Goal: Information Seeking & Learning: Learn about a topic

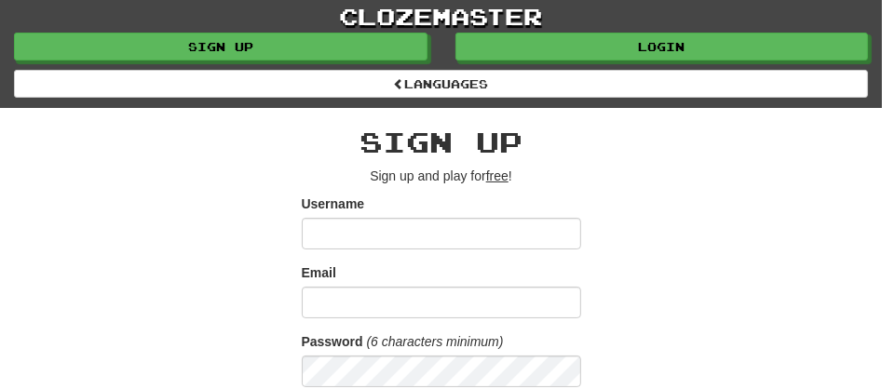
scroll to position [340, 0]
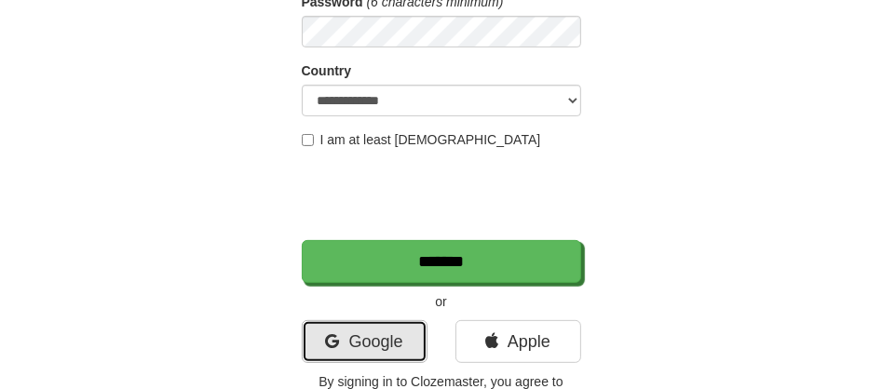
click at [356, 342] on link "Google" at bounding box center [365, 342] width 126 height 43
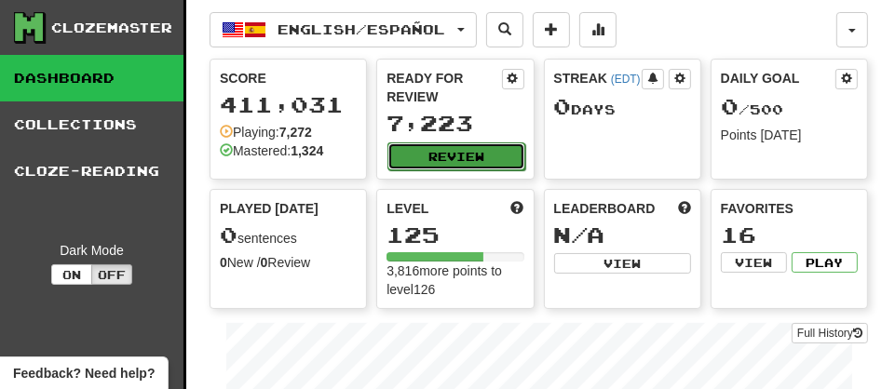
click at [437, 150] on button "Review" at bounding box center [456, 157] width 137 height 28
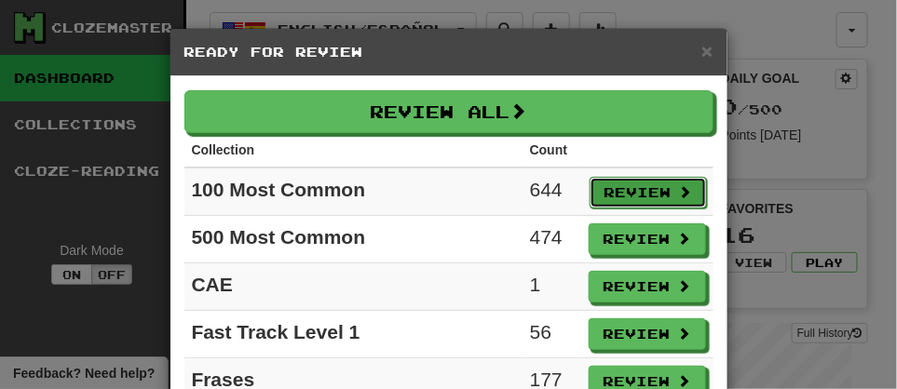
click at [609, 193] on button "Review" at bounding box center [648, 193] width 117 height 32
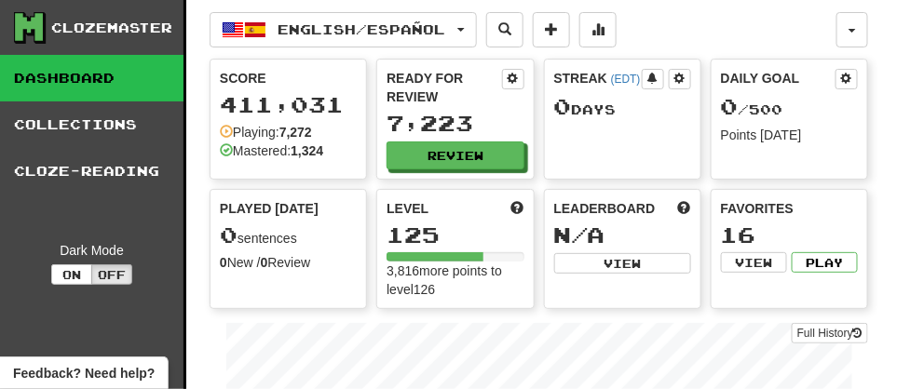
select select "**"
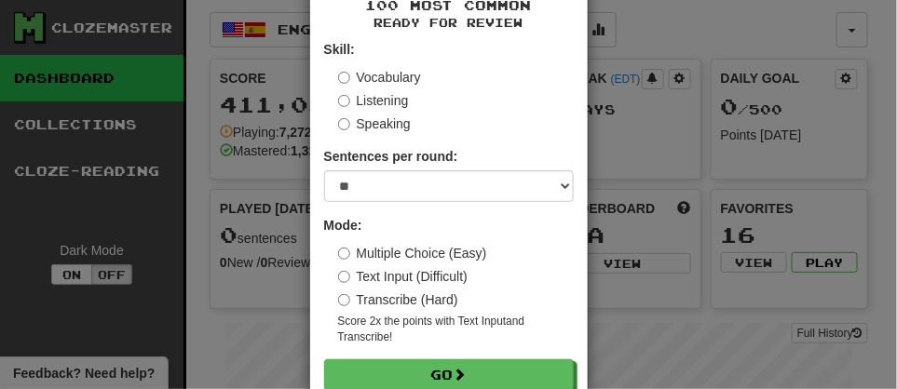
scroll to position [137, 0]
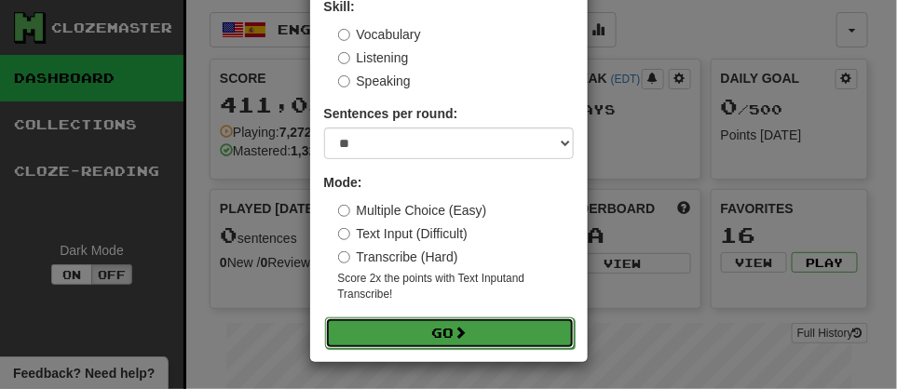
click at [420, 342] on button "Go" at bounding box center [450, 334] width 250 height 32
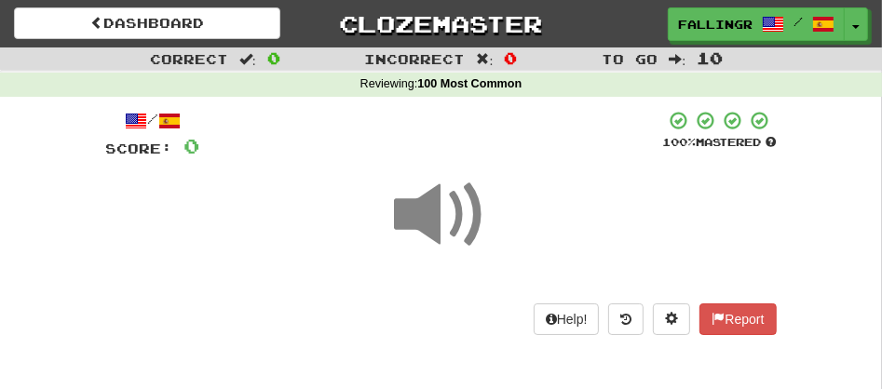
click at [446, 231] on span at bounding box center [441, 215] width 93 height 93
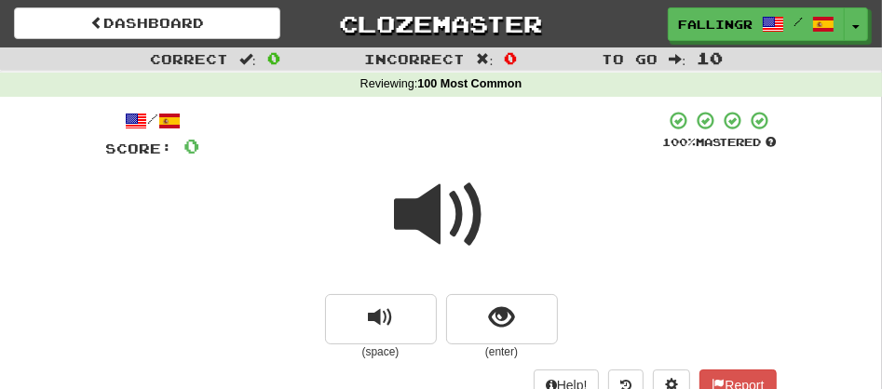
click at [446, 231] on span at bounding box center [441, 215] width 93 height 93
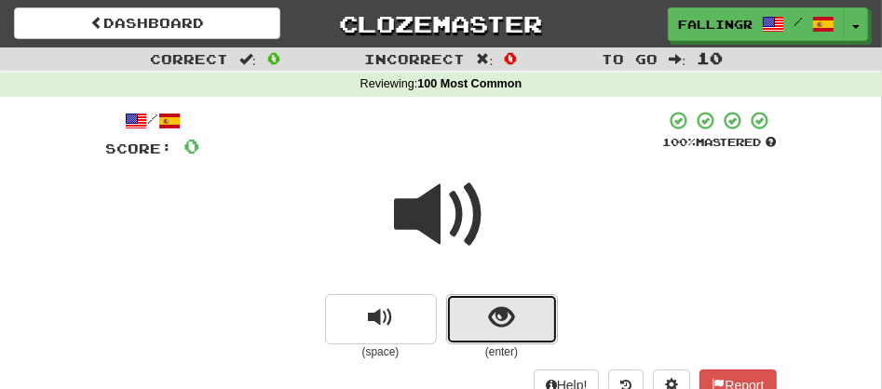
click at [489, 313] on span "show sentence" at bounding box center [501, 318] width 25 height 25
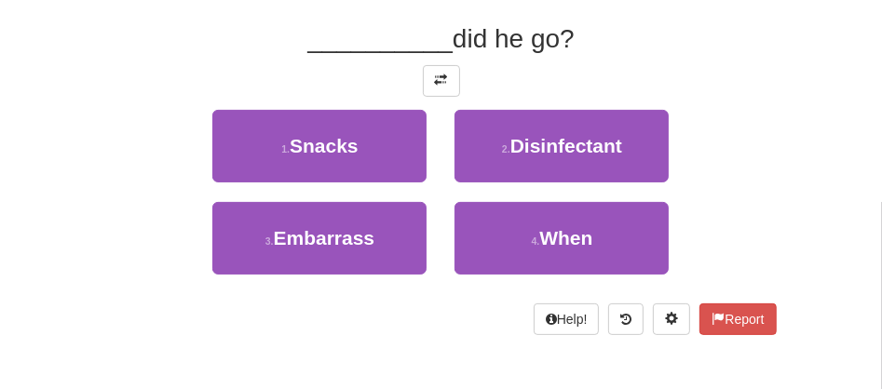
scroll to position [276, 0]
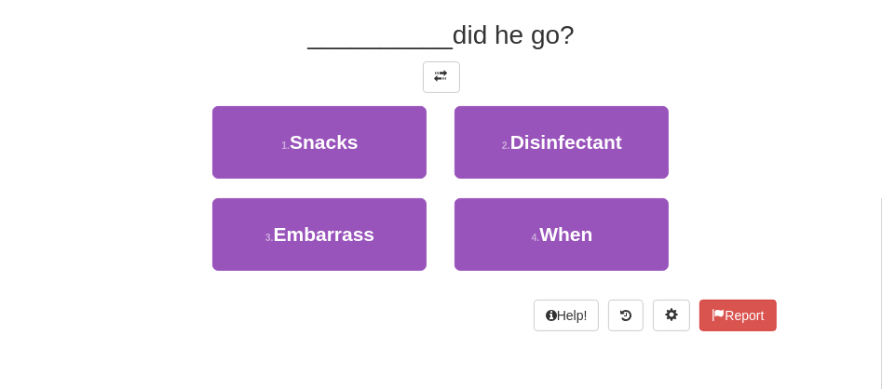
click at [589, 274] on div "4 . When" at bounding box center [562, 244] width 242 height 92
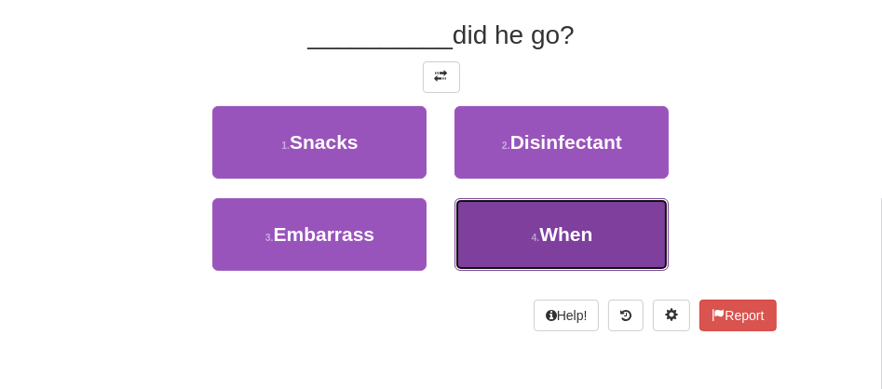
click at [567, 252] on button "4 . When" at bounding box center [562, 234] width 214 height 73
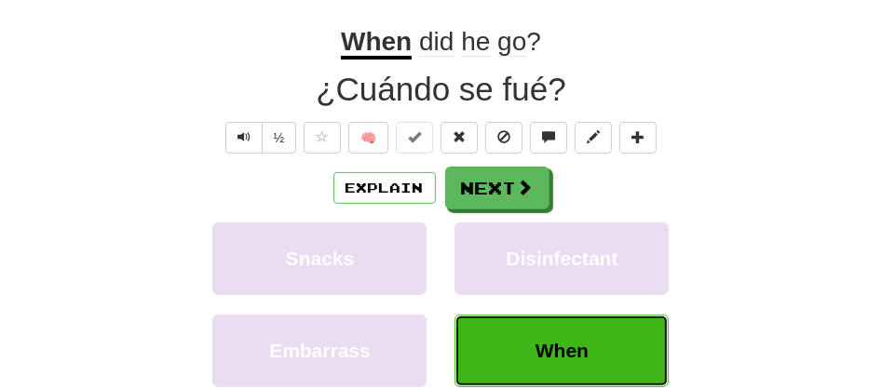
scroll to position [281, 0]
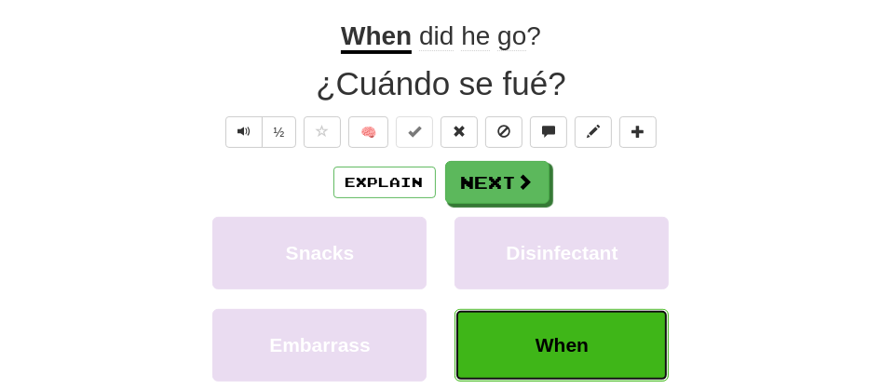
click at [526, 337] on button "When" at bounding box center [562, 345] width 214 height 73
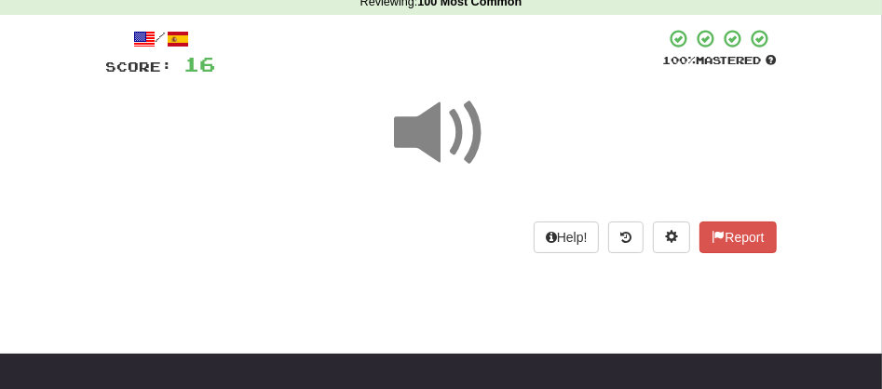
scroll to position [74, 0]
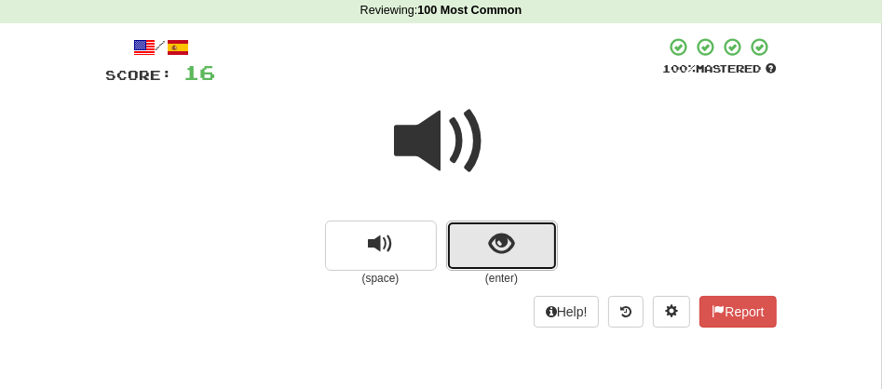
click at [466, 234] on button "show sentence" at bounding box center [502, 246] width 112 height 50
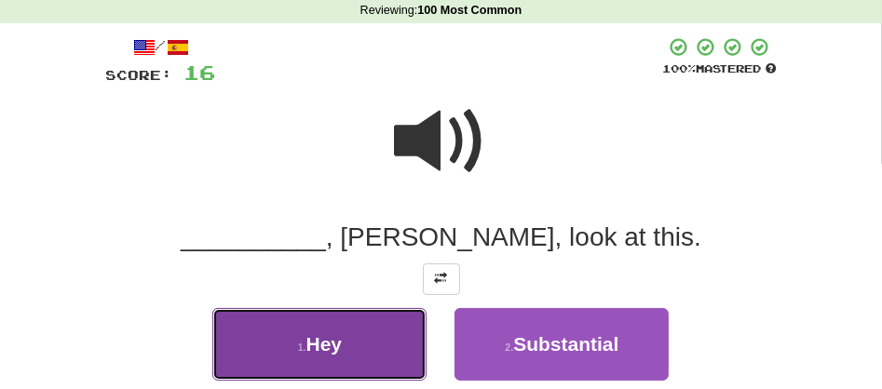
click at [348, 347] on button "1 . Hey" at bounding box center [319, 344] width 214 height 73
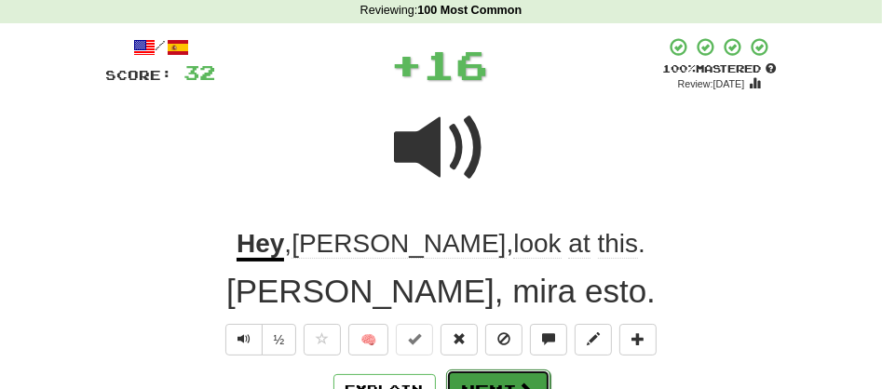
click at [473, 380] on button "Next" at bounding box center [498, 391] width 104 height 43
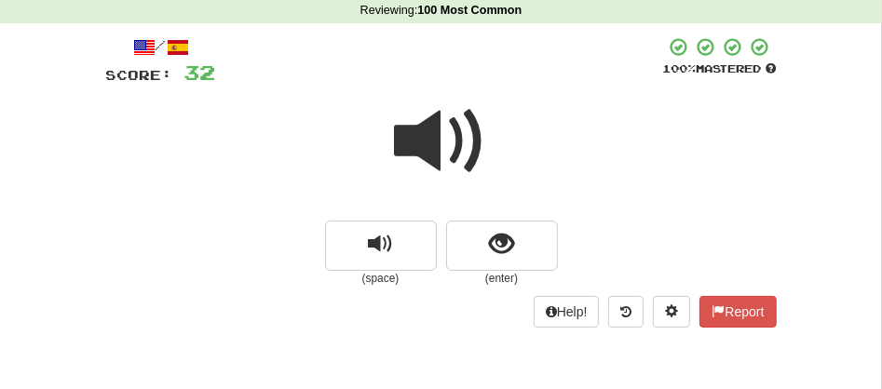
click at [420, 143] on span at bounding box center [441, 141] width 93 height 93
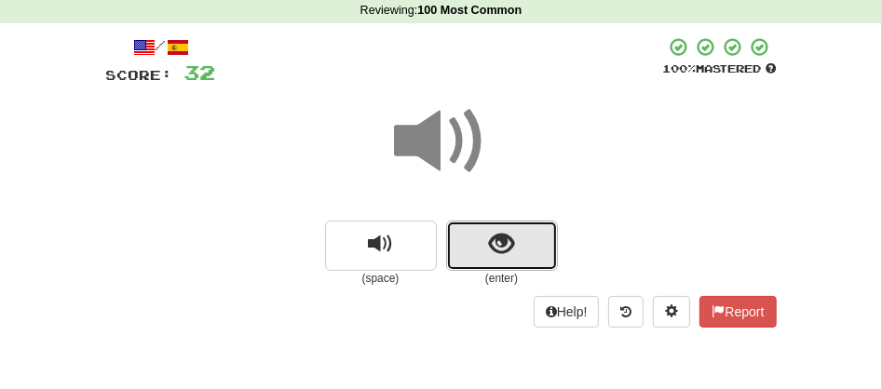
click at [465, 231] on button "show sentence" at bounding box center [502, 246] width 112 height 50
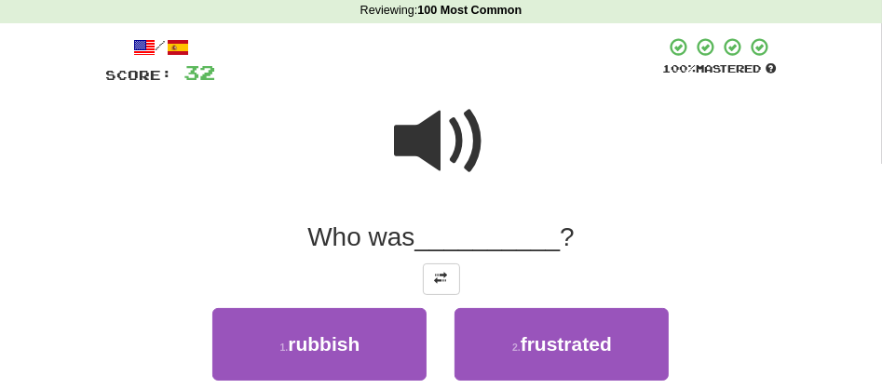
scroll to position [415, 0]
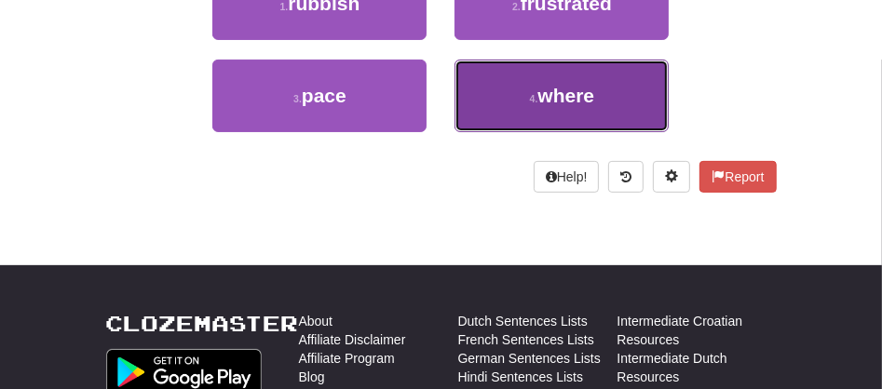
click at [548, 99] on span "where" at bounding box center [566, 95] width 57 height 21
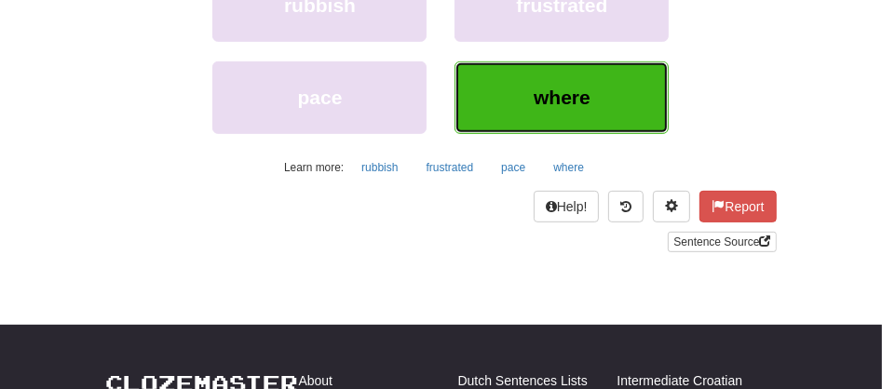
scroll to position [189, 0]
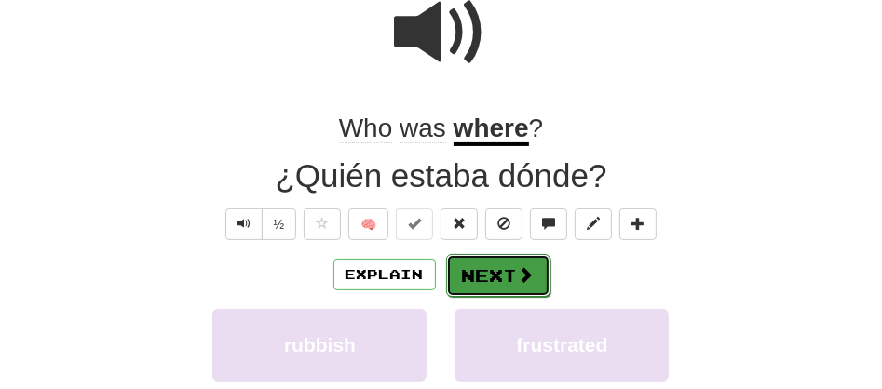
click at [501, 281] on button "Next" at bounding box center [498, 275] width 104 height 43
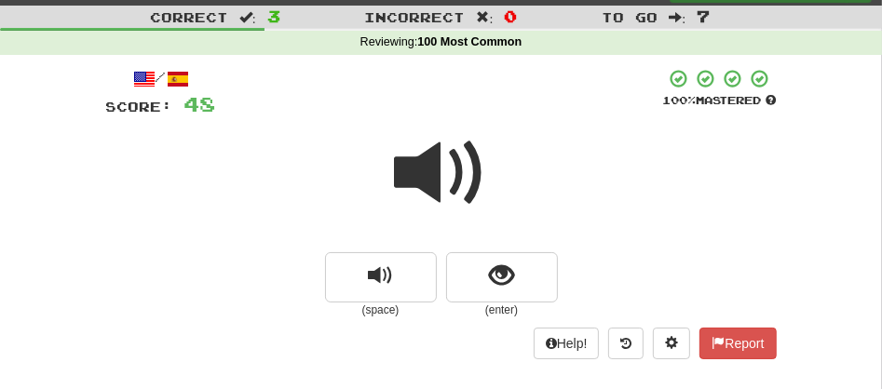
scroll to position [37, 0]
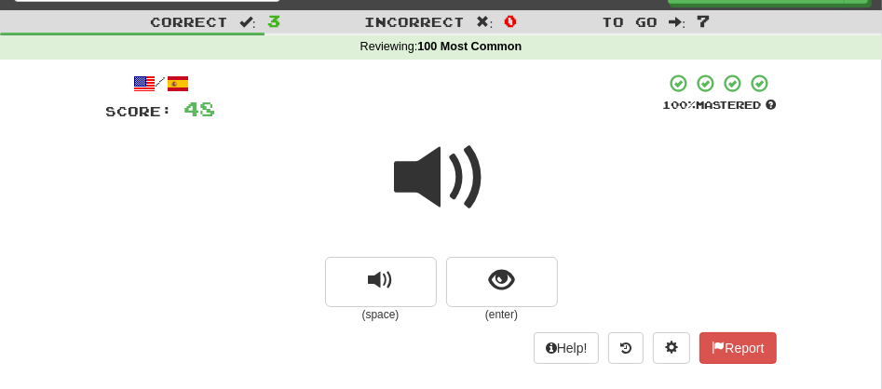
click at [416, 182] on span at bounding box center [441, 177] width 93 height 93
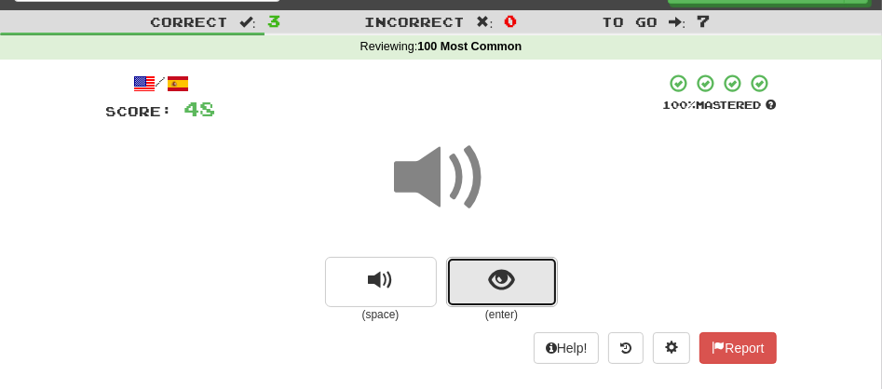
click at [469, 294] on button "show sentence" at bounding box center [502, 282] width 112 height 50
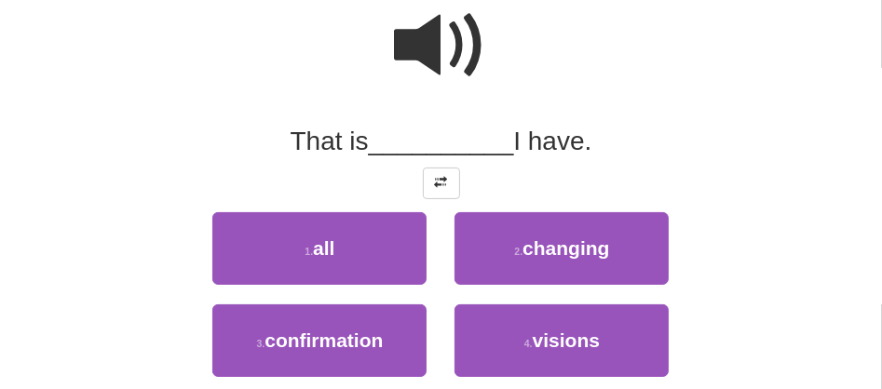
scroll to position [174, 0]
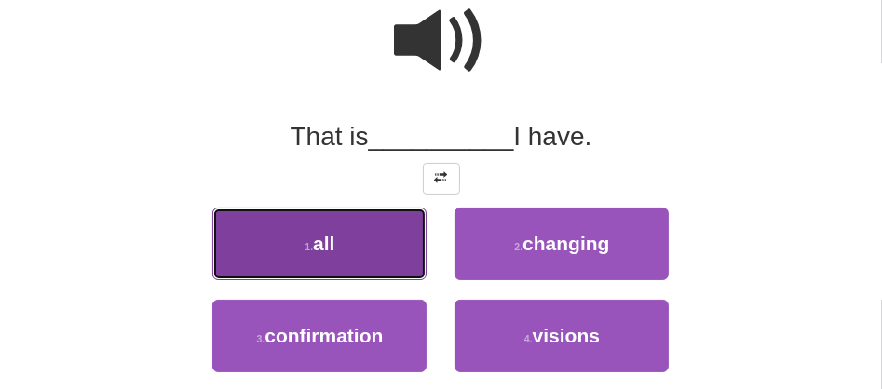
click at [283, 243] on button "1 . all" at bounding box center [319, 244] width 214 height 73
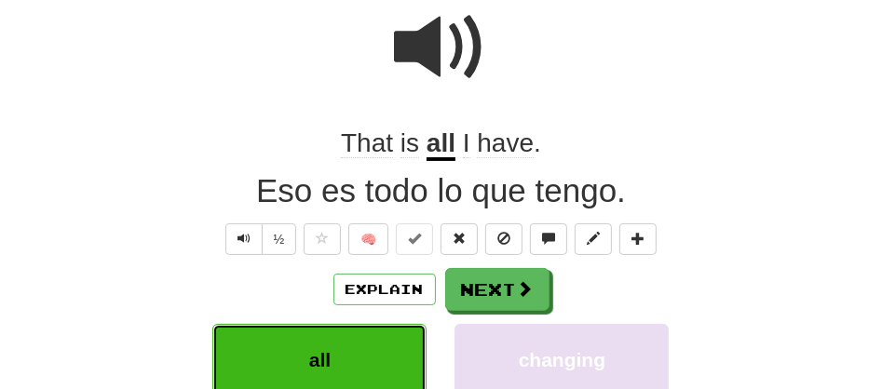
scroll to position [180, 0]
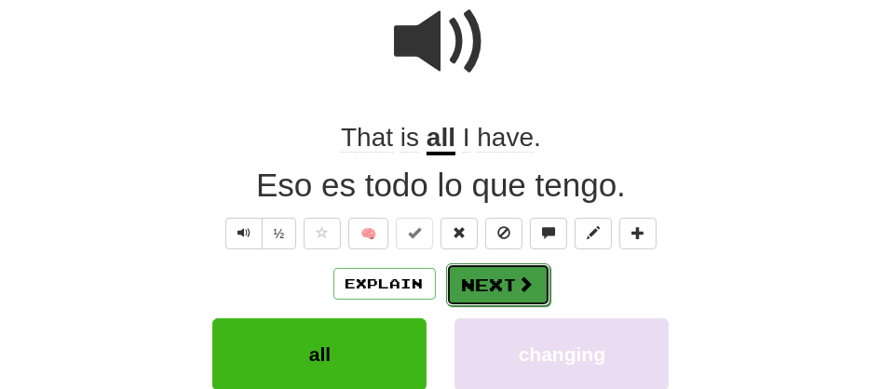
click at [462, 290] on button "Next" at bounding box center [498, 285] width 104 height 43
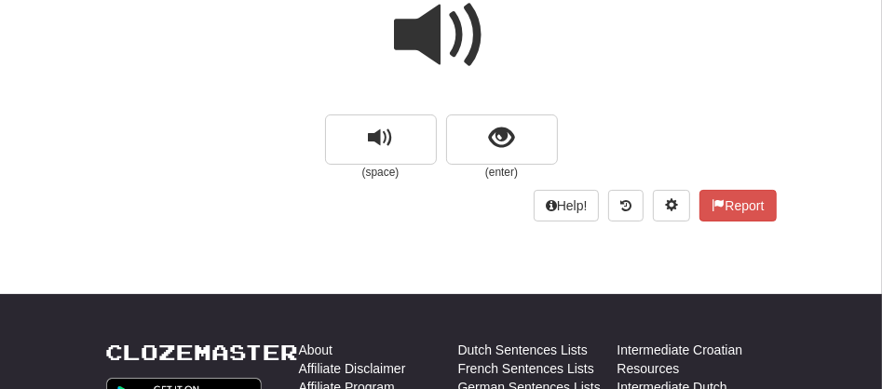
click at [428, 42] on span at bounding box center [441, 35] width 93 height 93
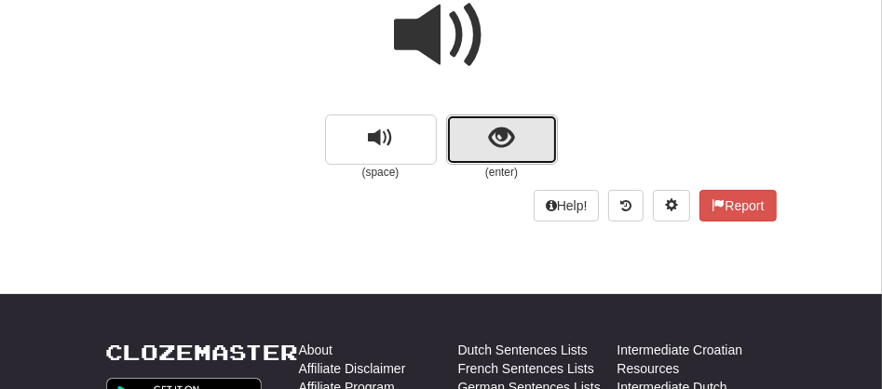
click at [465, 133] on button "show sentence" at bounding box center [502, 140] width 112 height 50
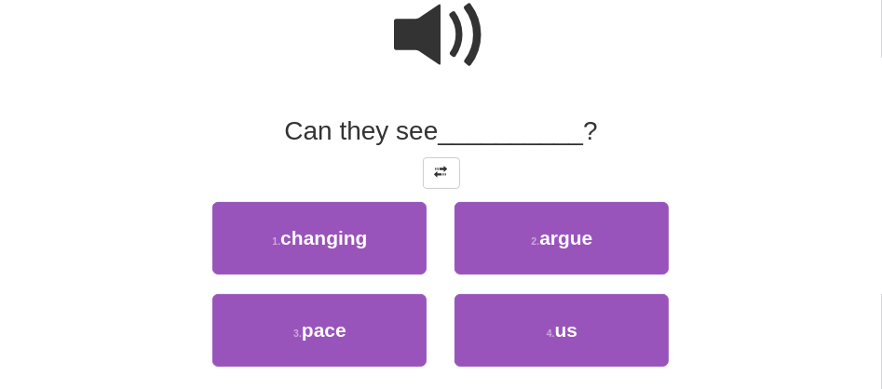
click at [426, 9] on span at bounding box center [441, 35] width 93 height 93
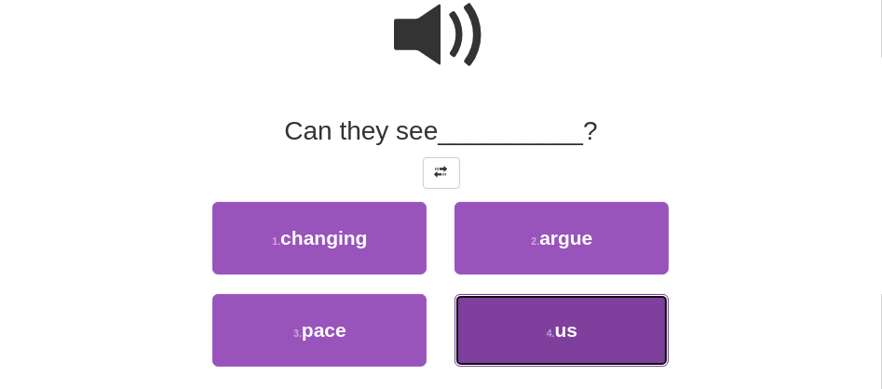
click at [529, 340] on button "4 . us" at bounding box center [562, 330] width 214 height 73
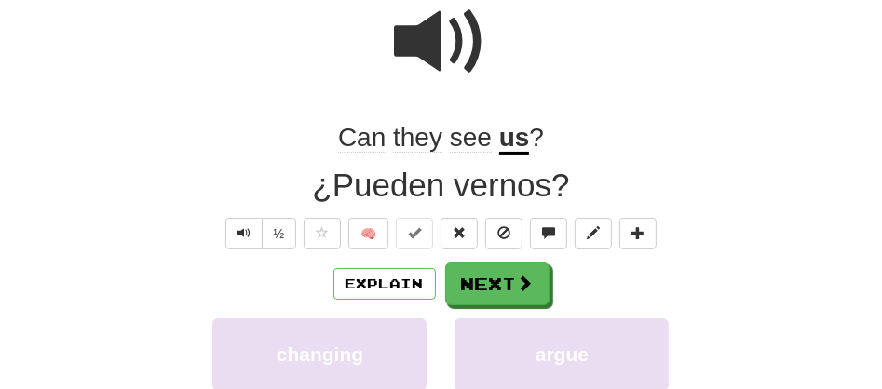
scroll to position [185, 0]
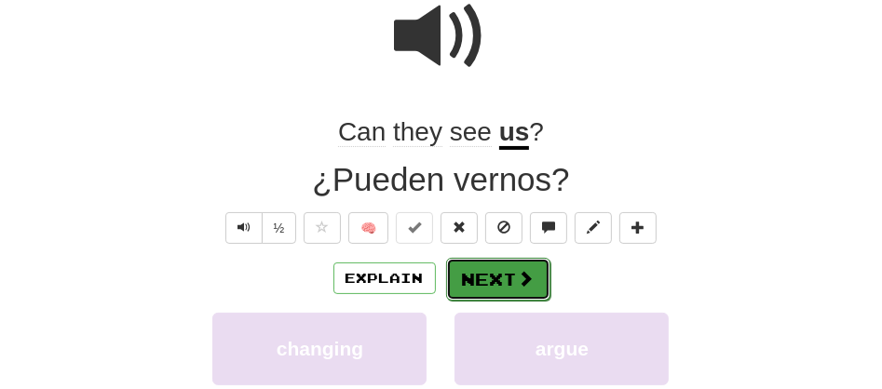
click at [489, 267] on button "Next" at bounding box center [498, 279] width 104 height 43
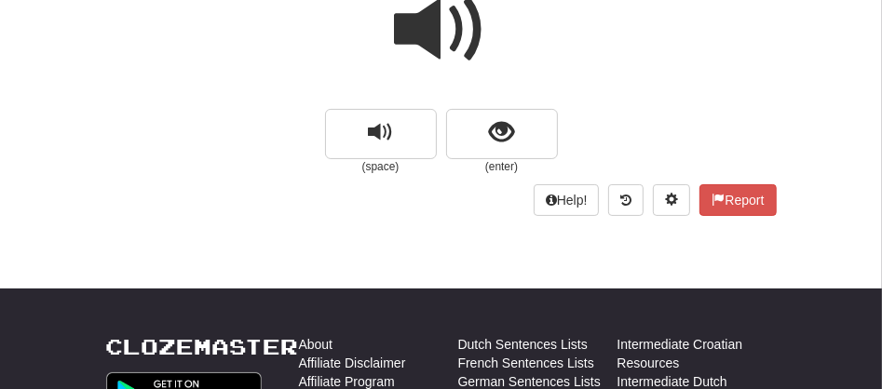
click at [441, 42] on span at bounding box center [441, 29] width 93 height 93
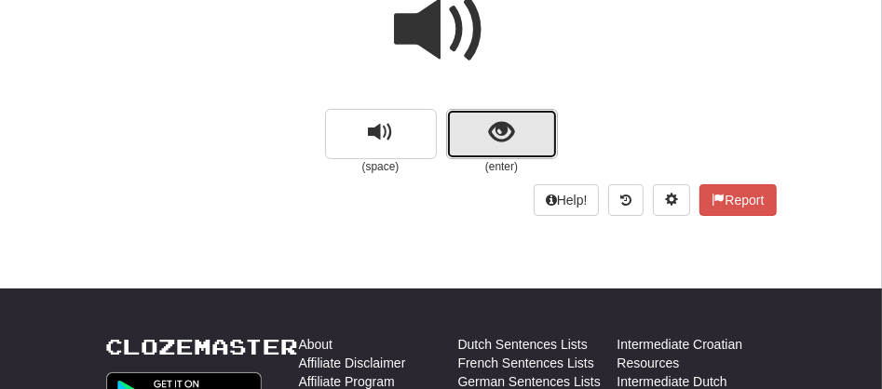
click at [476, 133] on button "show sentence" at bounding box center [502, 134] width 112 height 50
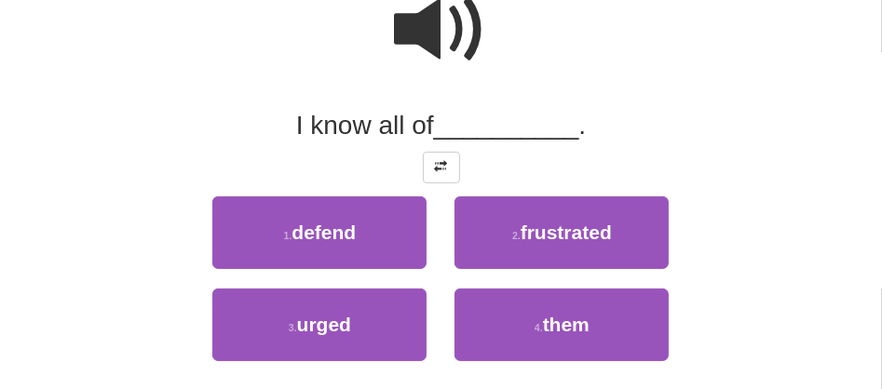
click at [432, 27] on span at bounding box center [441, 29] width 93 height 93
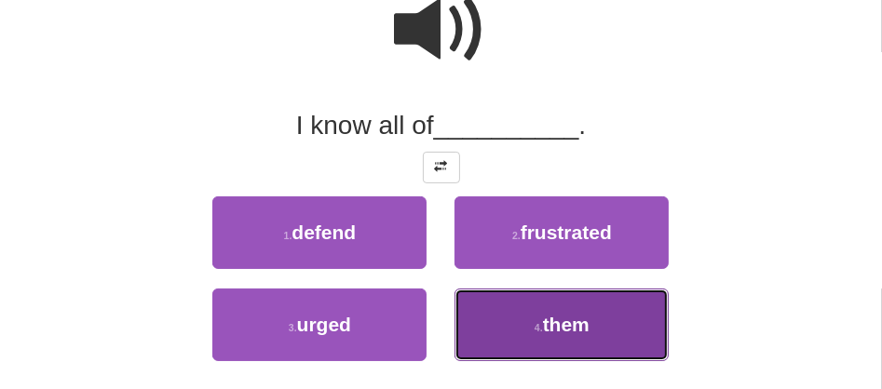
click at [512, 309] on button "4 . them" at bounding box center [562, 325] width 214 height 73
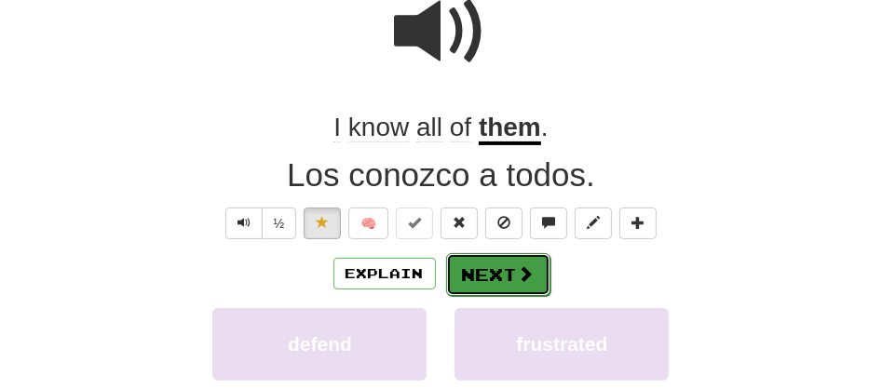
click at [492, 271] on button "Next" at bounding box center [498, 274] width 104 height 43
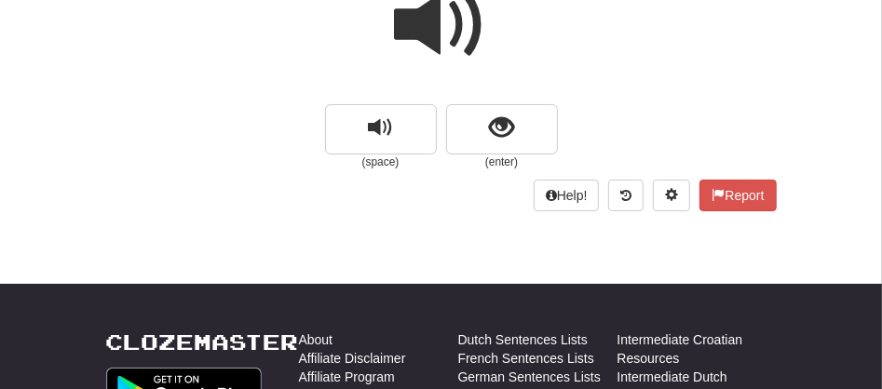
click at [423, 26] on span at bounding box center [441, 25] width 93 height 93
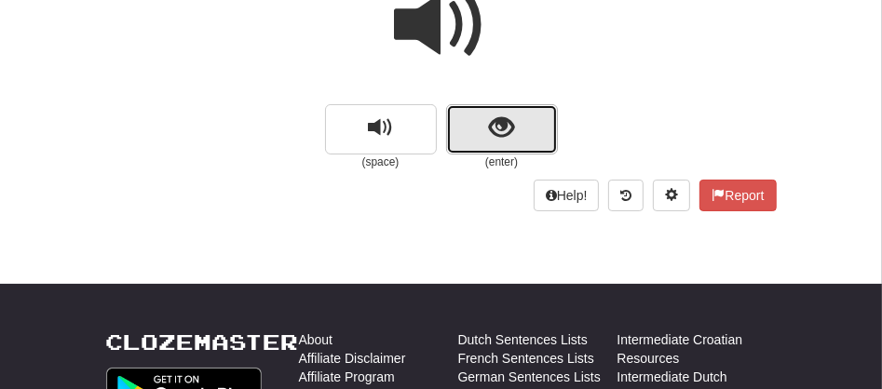
click at [465, 128] on button "show sentence" at bounding box center [502, 129] width 112 height 50
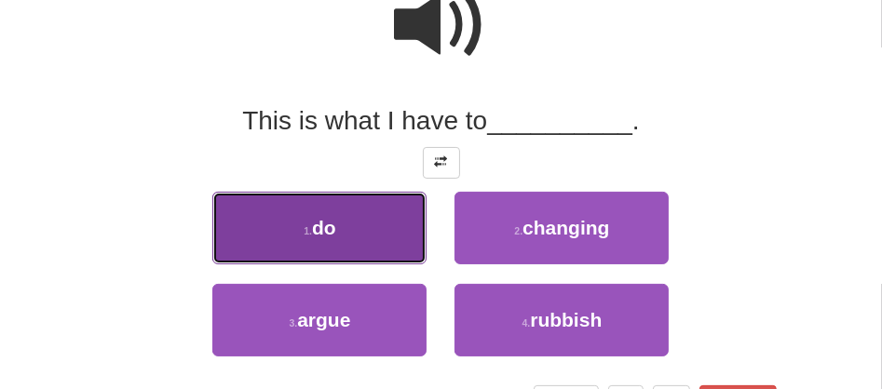
click at [359, 225] on button "1 . do" at bounding box center [319, 228] width 214 height 73
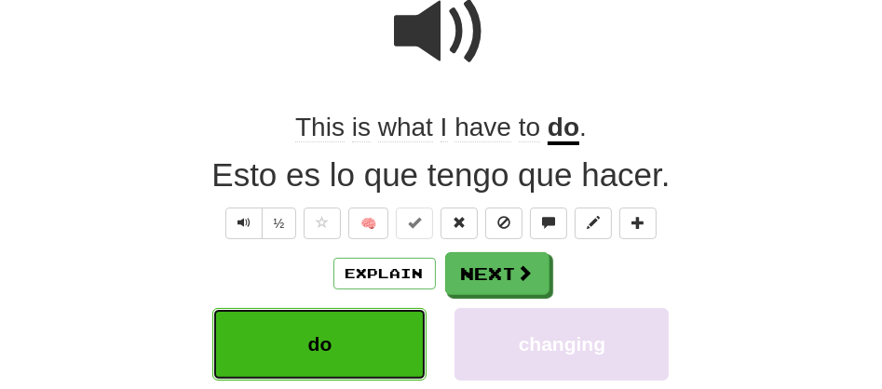
scroll to position [196, 0]
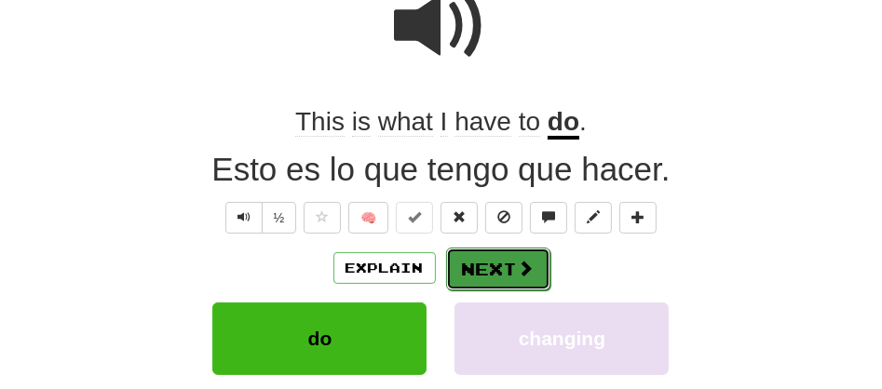
click at [483, 277] on button "Next" at bounding box center [498, 269] width 104 height 43
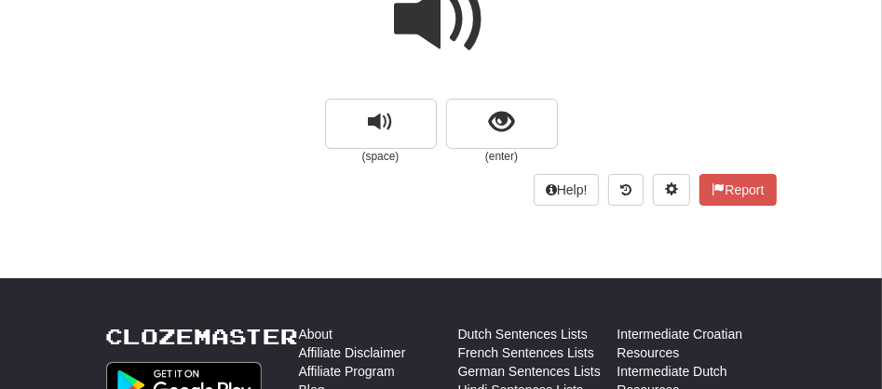
click at [414, 28] on span at bounding box center [441, 19] width 93 height 93
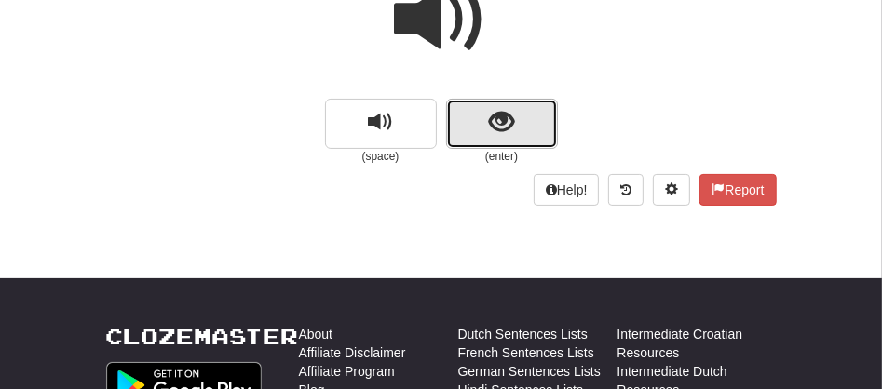
click at [466, 115] on button "show sentence" at bounding box center [502, 124] width 112 height 50
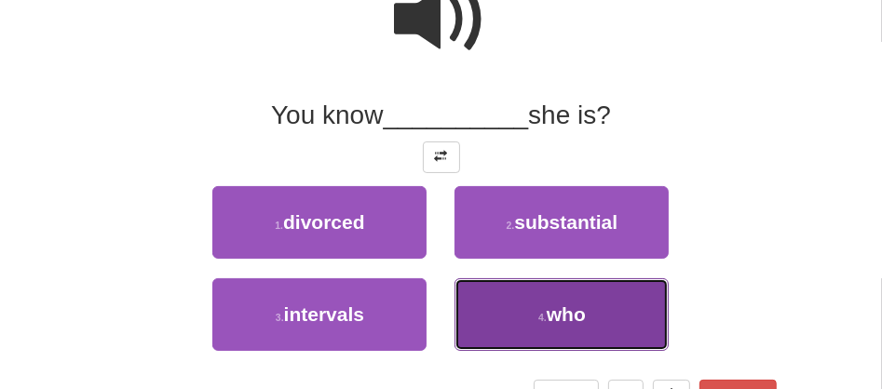
click at [547, 292] on button "4 . who" at bounding box center [562, 315] width 214 height 73
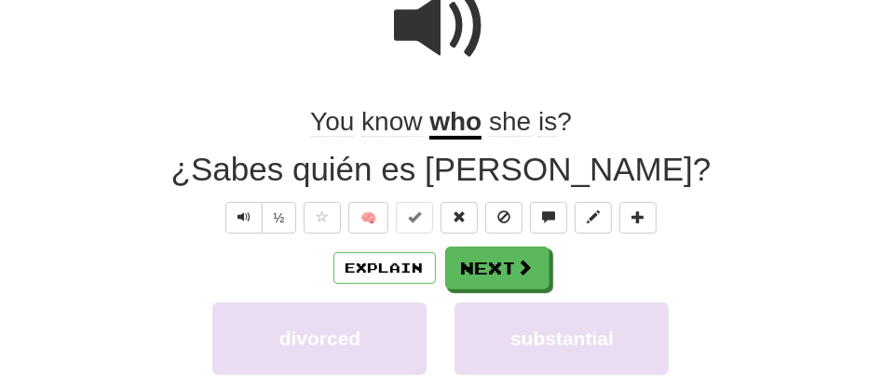
scroll to position [201, 0]
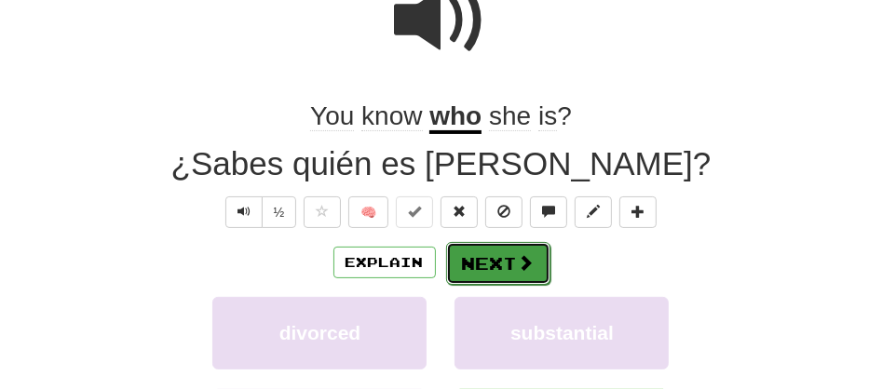
click at [503, 267] on button "Next" at bounding box center [498, 263] width 104 height 43
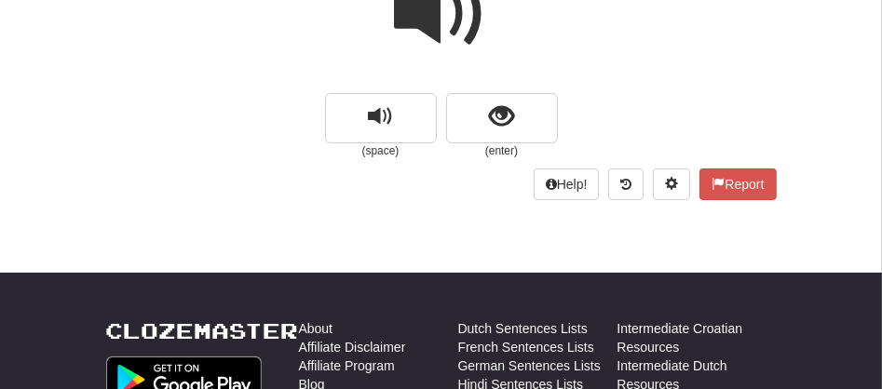
click at [440, 31] on span at bounding box center [441, 13] width 93 height 93
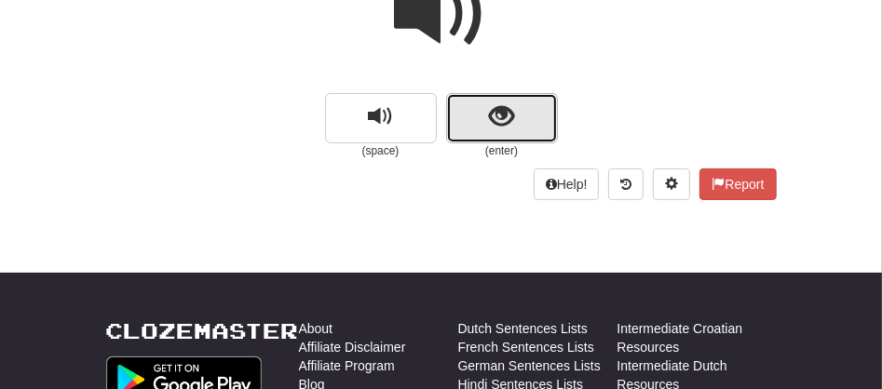
click at [477, 124] on button "show sentence" at bounding box center [502, 118] width 112 height 50
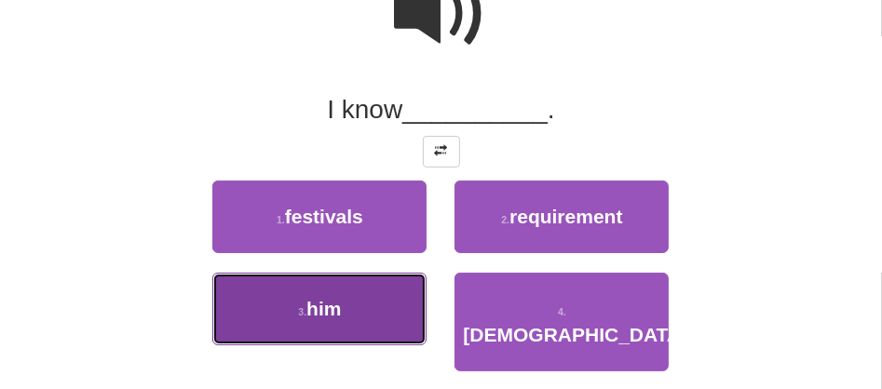
click at [345, 301] on button "3 . him" at bounding box center [319, 309] width 214 height 73
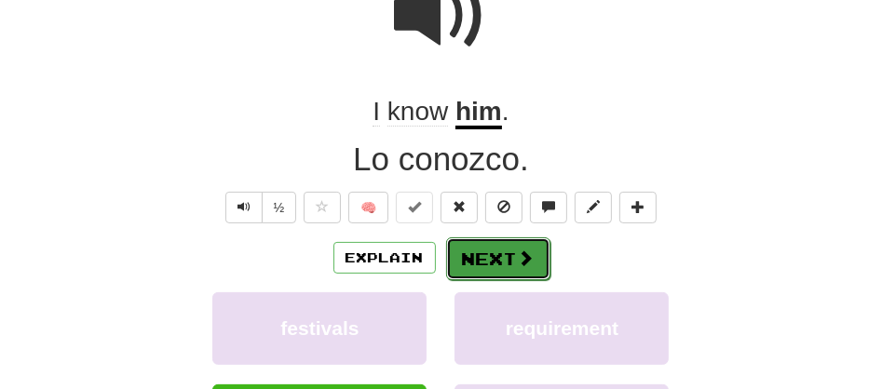
click at [447, 266] on button "Next" at bounding box center [498, 259] width 104 height 43
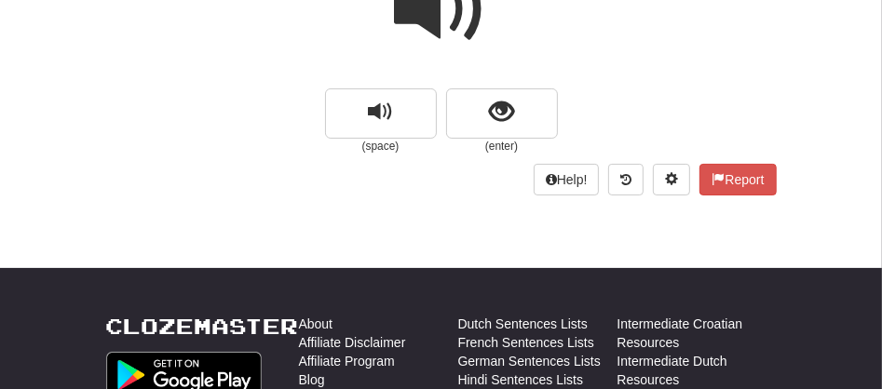
click at [430, 31] on span at bounding box center [441, 9] width 93 height 93
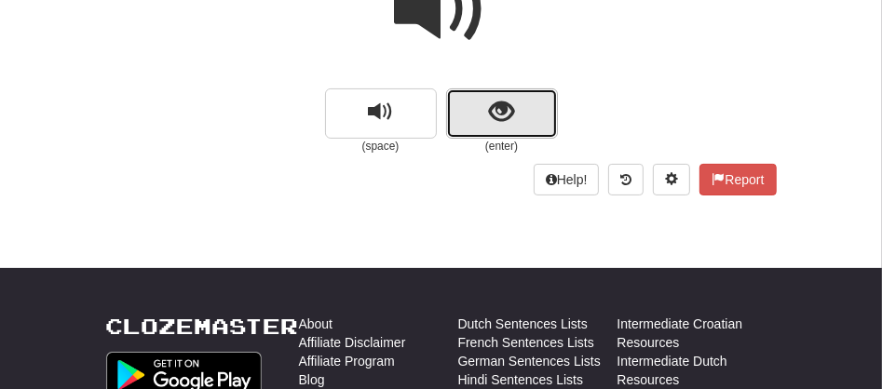
click at [480, 106] on button "show sentence" at bounding box center [502, 114] width 112 height 50
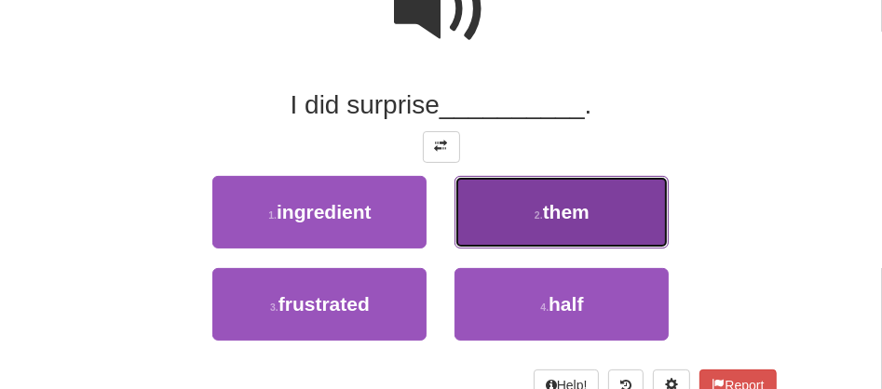
click at [552, 193] on button "2 . them" at bounding box center [562, 212] width 214 height 73
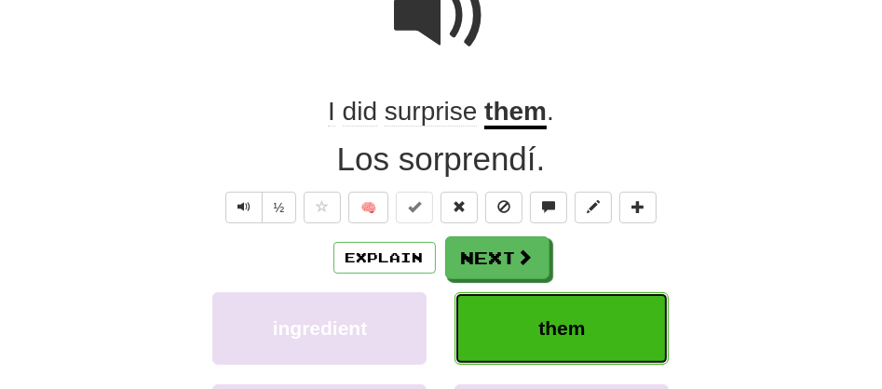
scroll to position [212, 0]
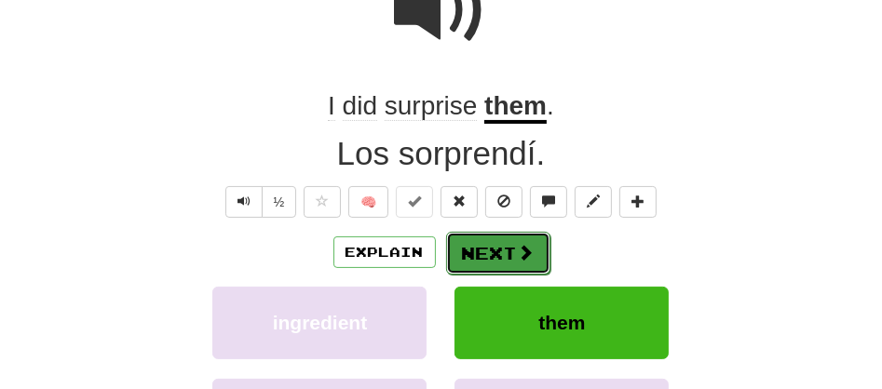
click at [499, 244] on button "Next" at bounding box center [498, 253] width 104 height 43
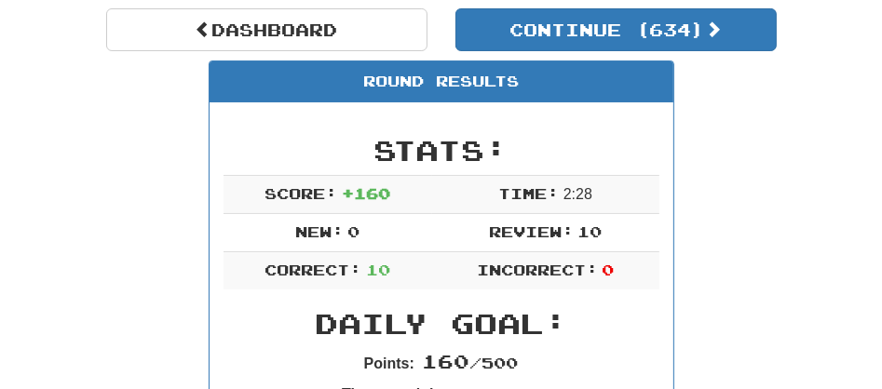
scroll to position [128, 0]
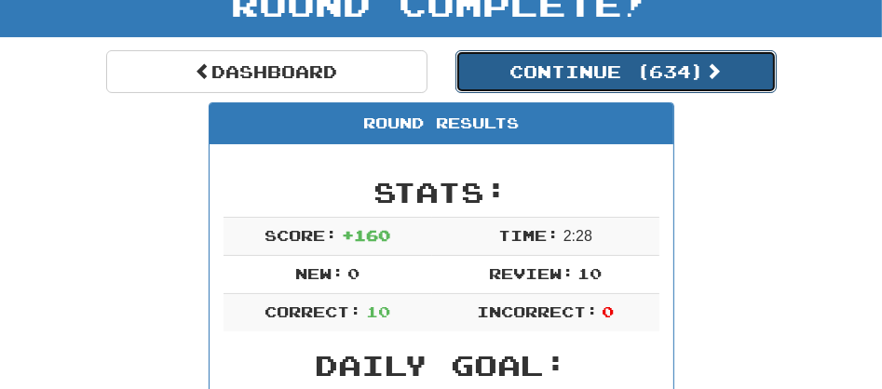
click at [594, 75] on button "Continue ( 634 )" at bounding box center [616, 71] width 321 height 43
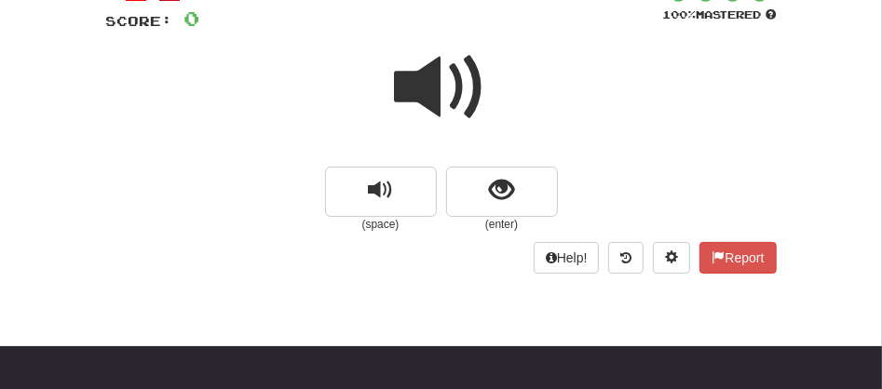
click at [423, 93] on span at bounding box center [441, 87] width 93 height 93
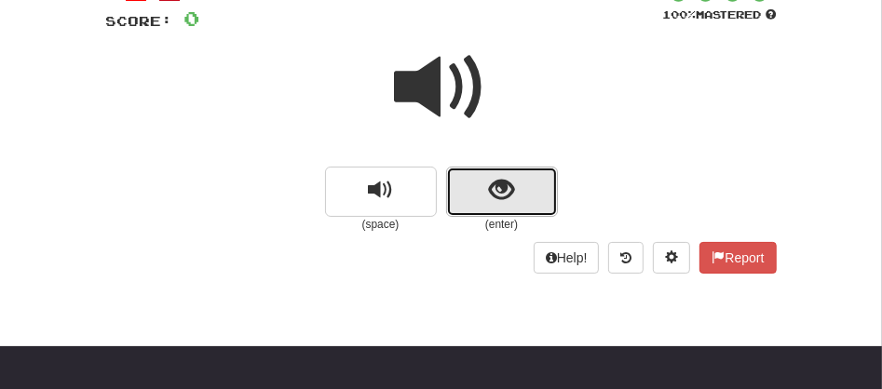
click at [471, 187] on button "show sentence" at bounding box center [502, 192] width 112 height 50
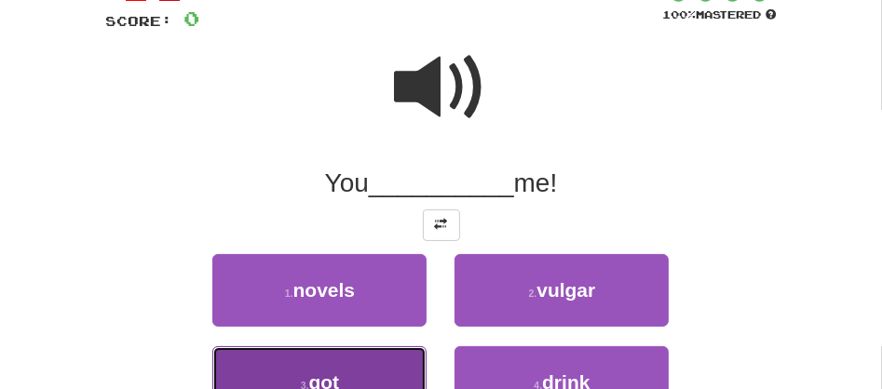
click at [366, 361] on button "3 . got" at bounding box center [319, 383] width 214 height 73
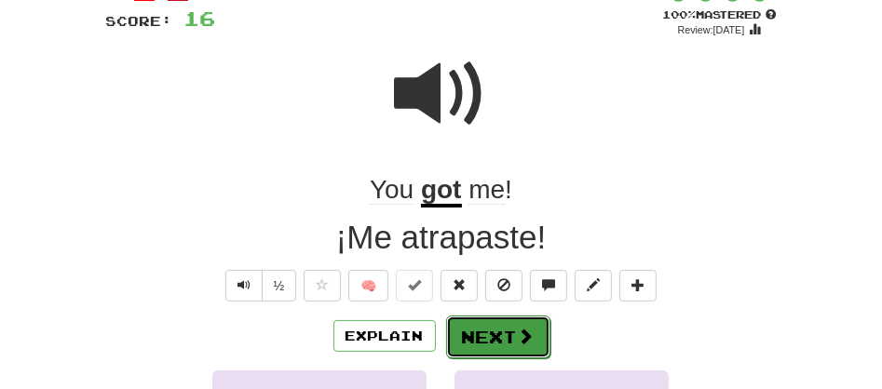
click at [473, 341] on button "Next" at bounding box center [498, 337] width 104 height 43
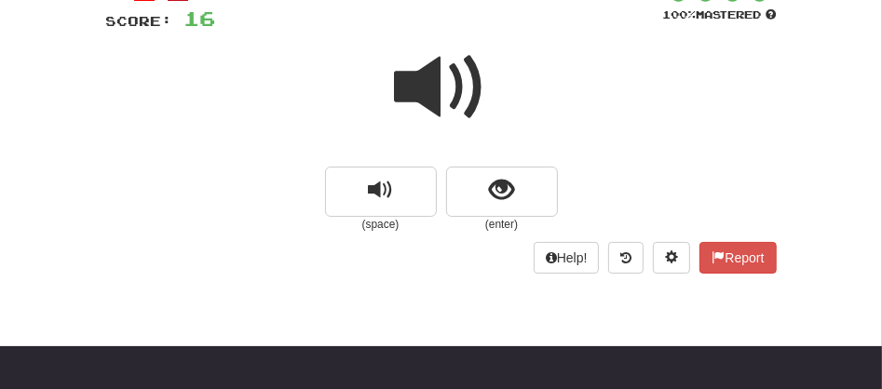
click at [437, 92] on span at bounding box center [441, 87] width 93 height 93
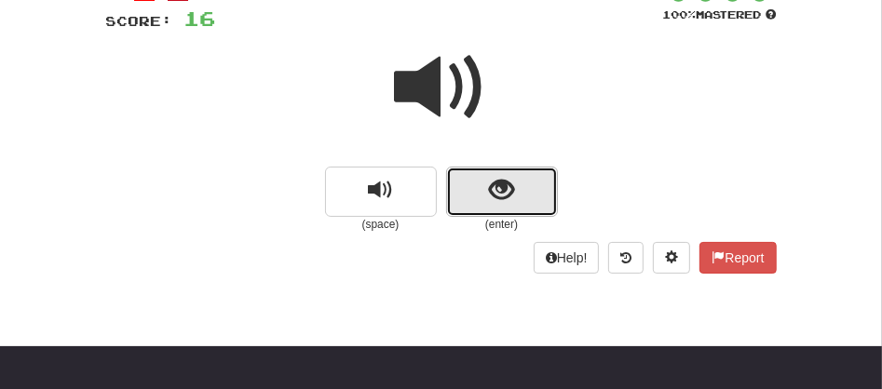
click at [458, 191] on button "show sentence" at bounding box center [502, 192] width 112 height 50
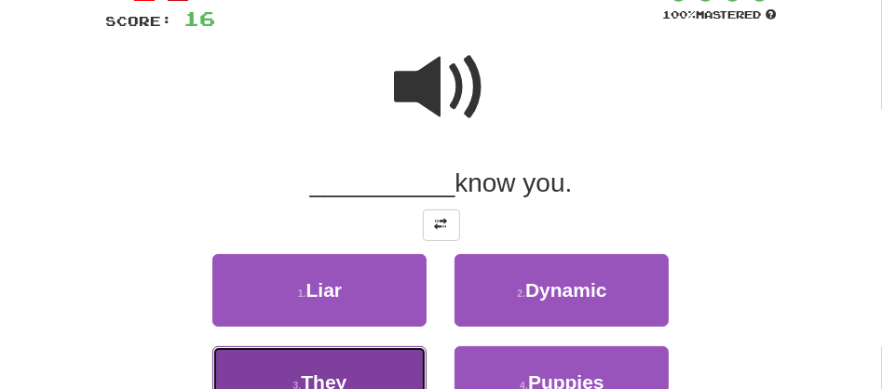
click at [355, 368] on button "3 . They" at bounding box center [319, 383] width 214 height 73
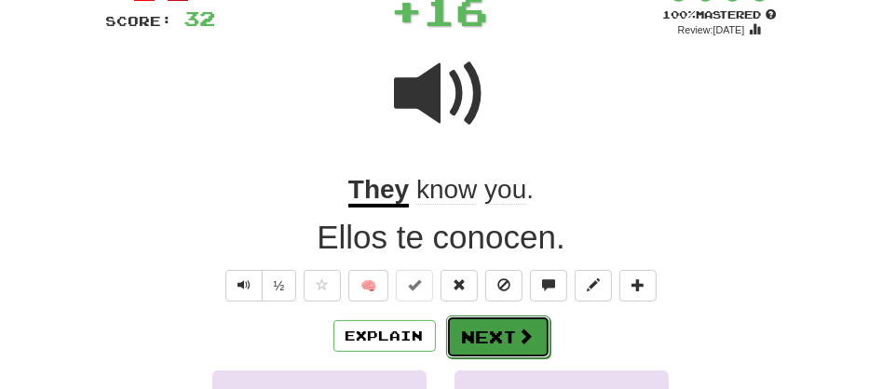
click at [503, 322] on button "Next" at bounding box center [498, 337] width 104 height 43
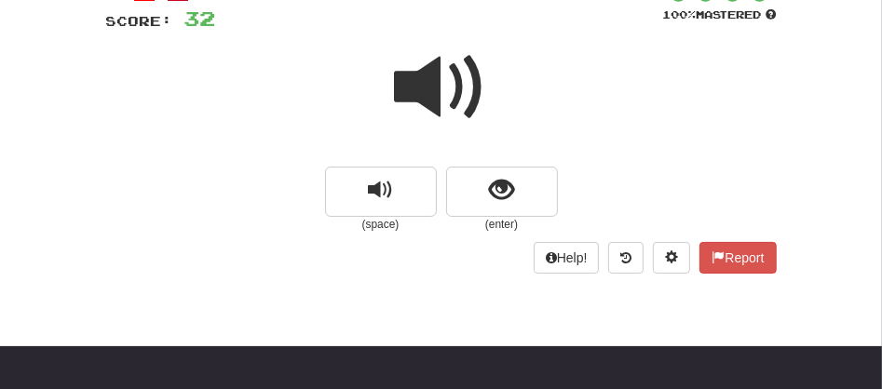
click at [414, 70] on span at bounding box center [441, 87] width 93 height 93
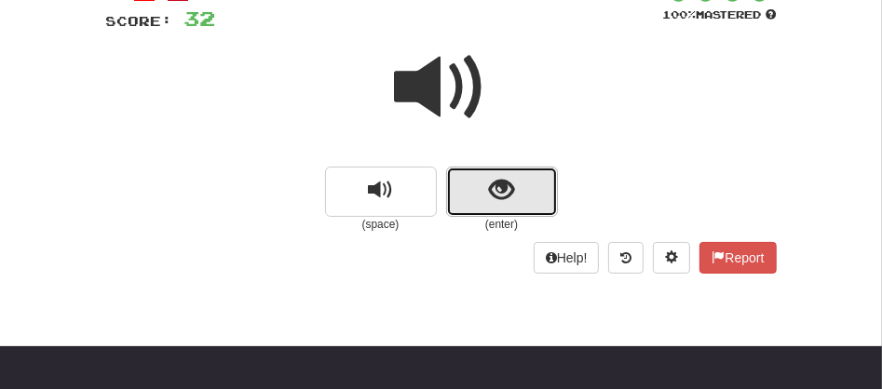
click at [467, 198] on button "show sentence" at bounding box center [502, 192] width 112 height 50
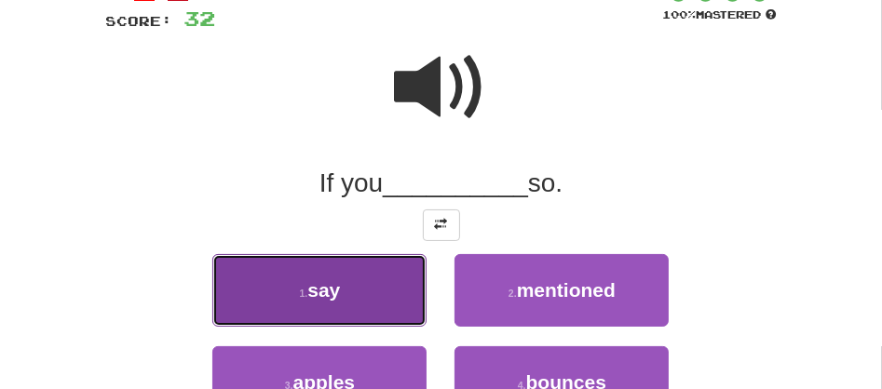
click at [356, 294] on button "1 . say" at bounding box center [319, 290] width 214 height 73
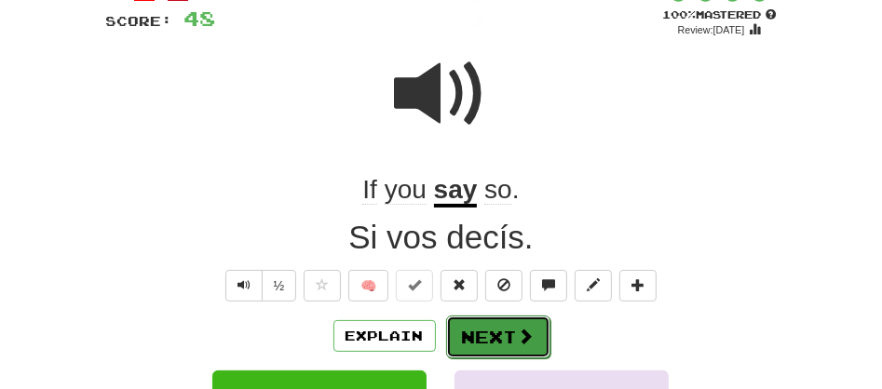
click at [485, 327] on button "Next" at bounding box center [498, 337] width 104 height 43
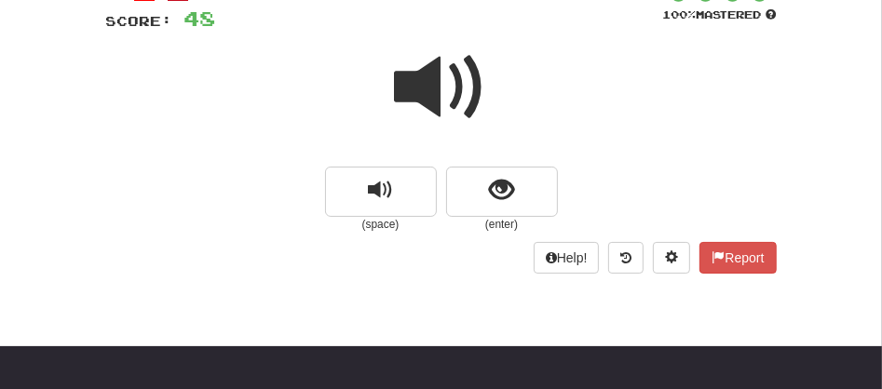
click at [428, 88] on span at bounding box center [441, 87] width 93 height 93
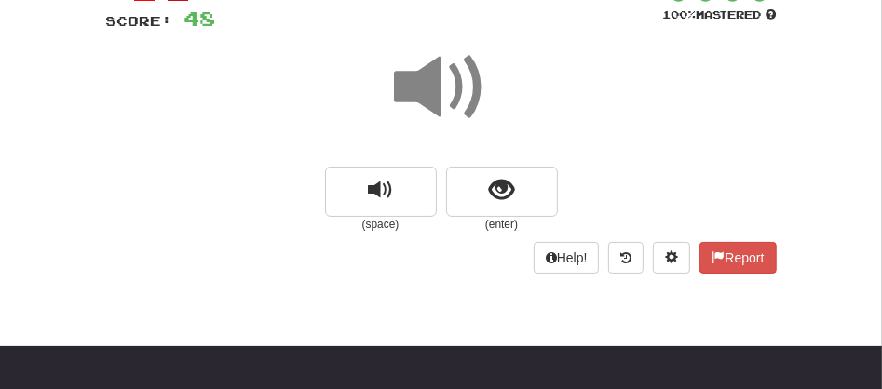
click at [428, 88] on span at bounding box center [441, 87] width 93 height 93
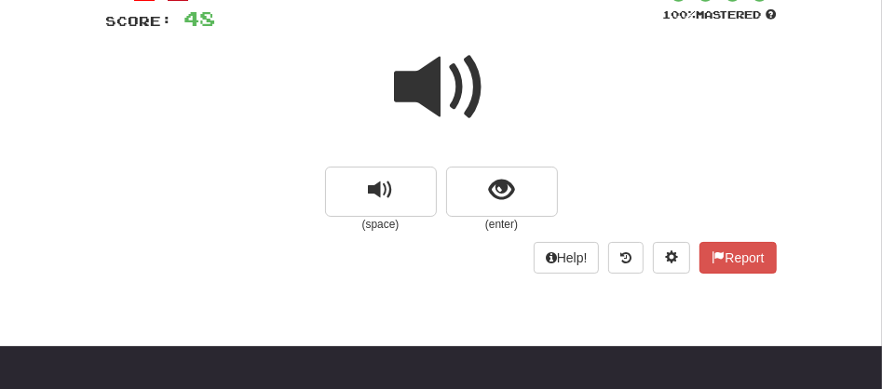
click at [428, 88] on span at bounding box center [441, 87] width 93 height 93
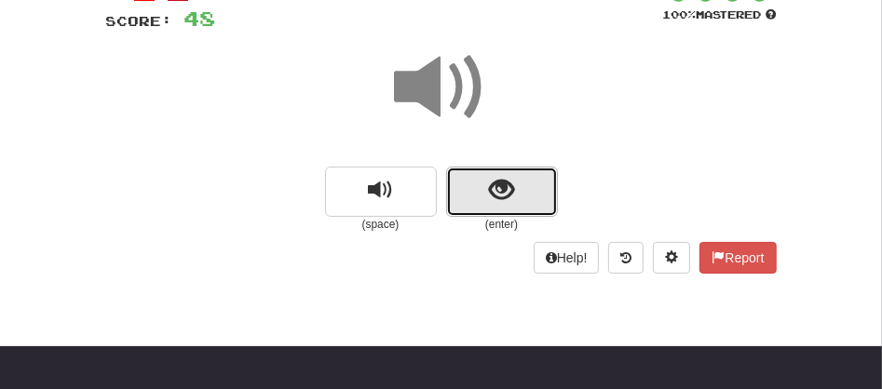
click at [455, 196] on button "show sentence" at bounding box center [502, 192] width 112 height 50
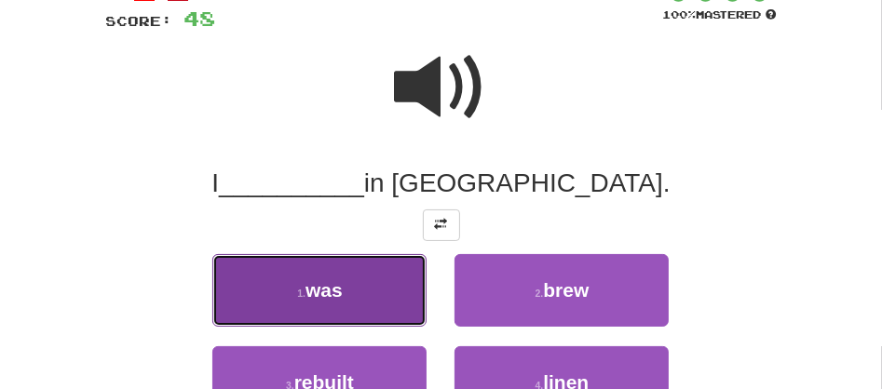
click at [365, 301] on button "1 . was" at bounding box center [319, 290] width 214 height 73
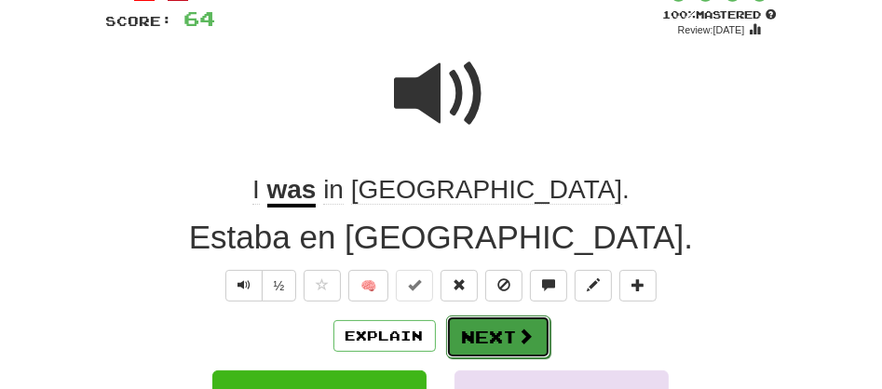
click at [476, 342] on button "Next" at bounding box center [498, 337] width 104 height 43
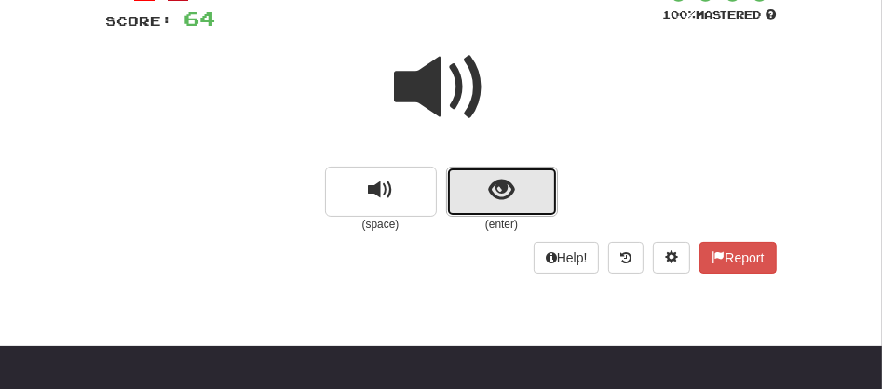
click at [477, 207] on button "show sentence" at bounding box center [502, 192] width 112 height 50
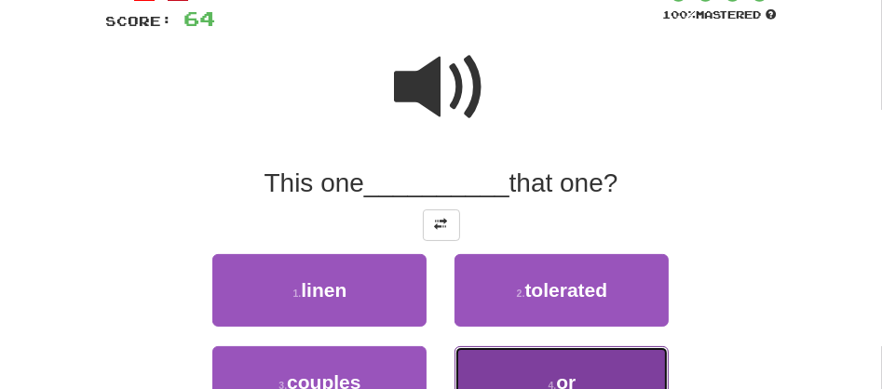
click at [520, 360] on button "4 . or" at bounding box center [562, 383] width 214 height 73
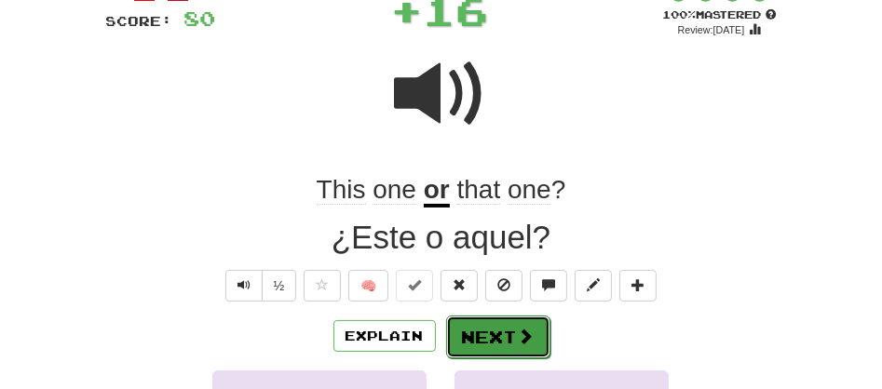
click at [485, 330] on button "Next" at bounding box center [498, 337] width 104 height 43
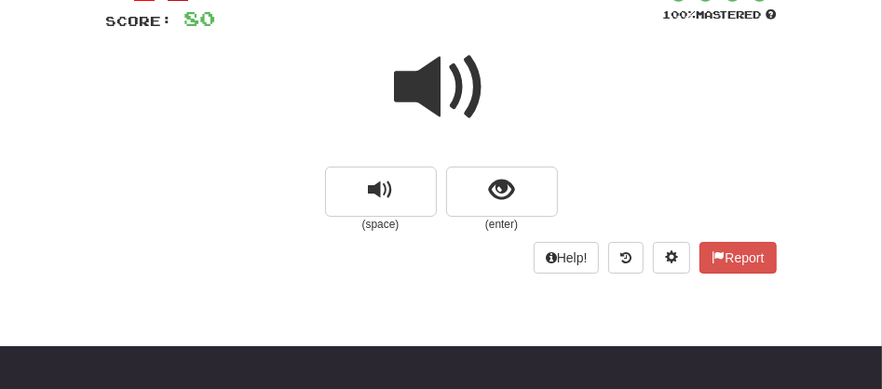
click at [400, 99] on span at bounding box center [441, 87] width 93 height 93
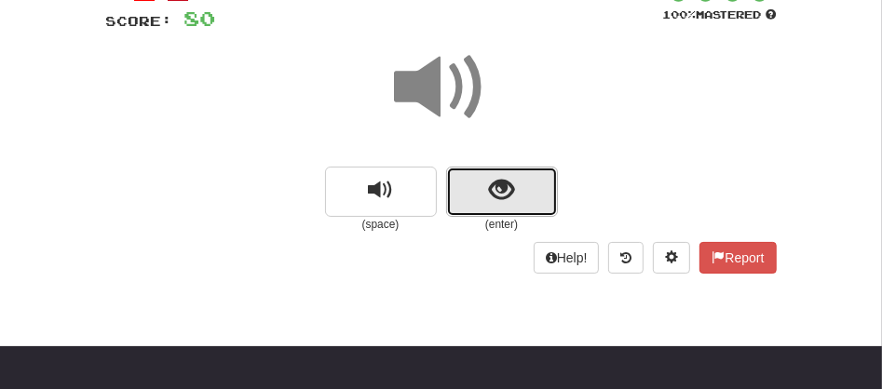
click at [478, 205] on button "show sentence" at bounding box center [502, 192] width 112 height 50
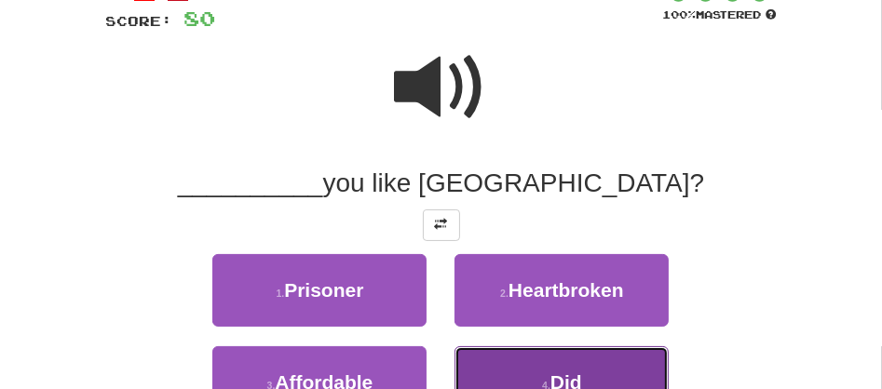
click at [552, 375] on span "Did" at bounding box center [567, 382] width 32 height 21
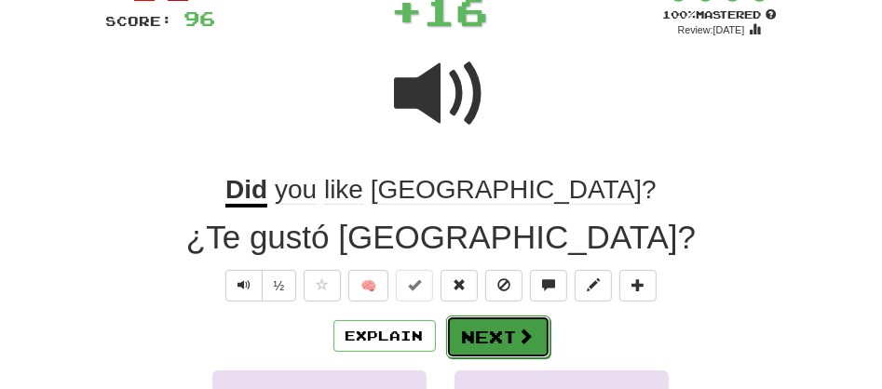
click at [466, 328] on button "Next" at bounding box center [498, 337] width 104 height 43
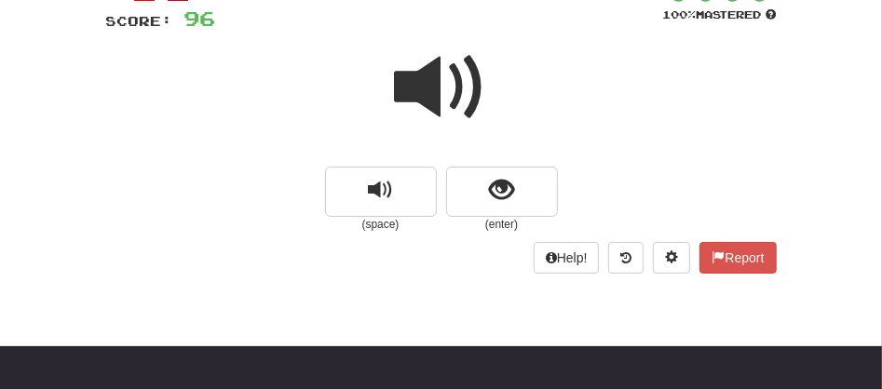
click at [437, 104] on span at bounding box center [441, 87] width 93 height 93
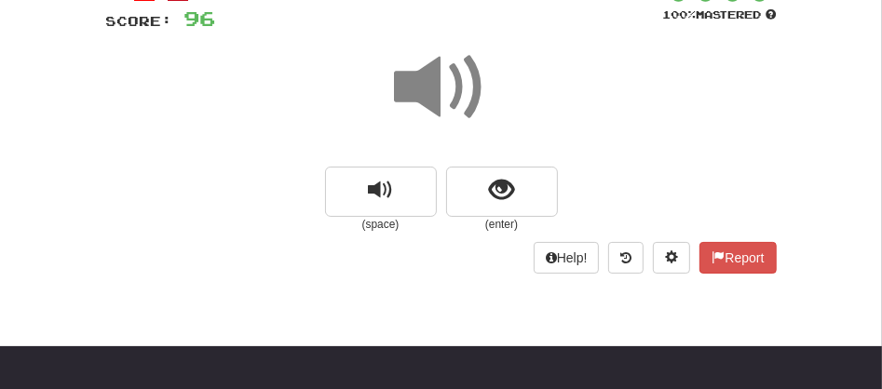
click at [437, 104] on span at bounding box center [441, 87] width 93 height 93
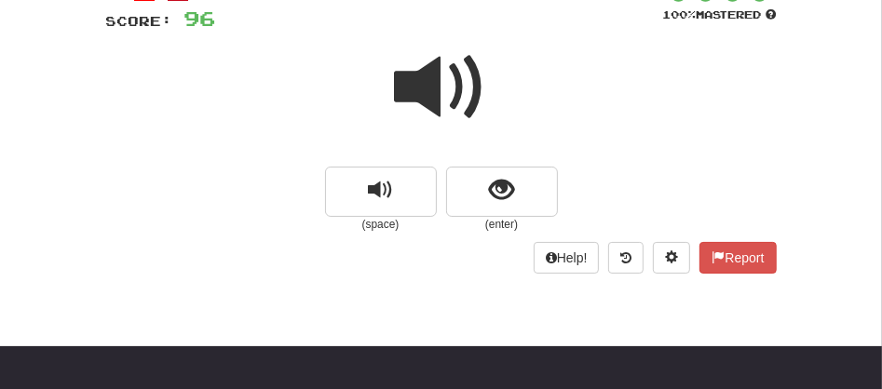
click at [437, 104] on span at bounding box center [441, 87] width 93 height 93
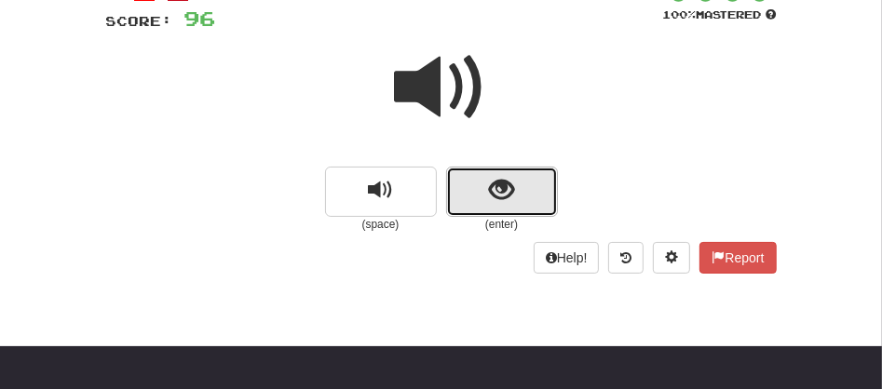
click at [466, 188] on button "show sentence" at bounding box center [502, 192] width 112 height 50
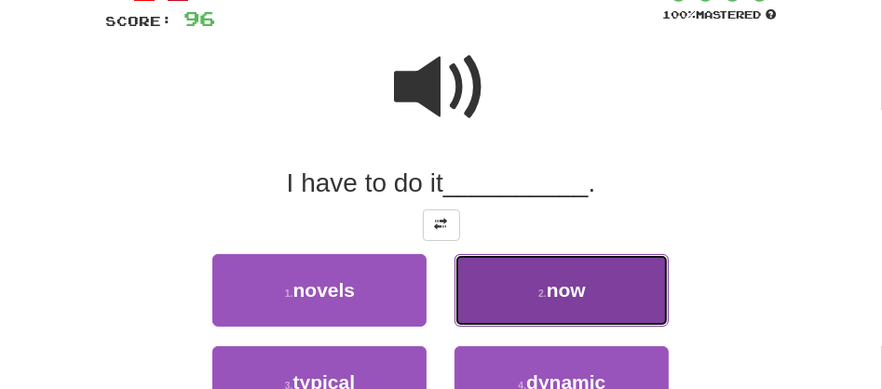
click at [594, 322] on button "2 . now" at bounding box center [562, 290] width 214 height 73
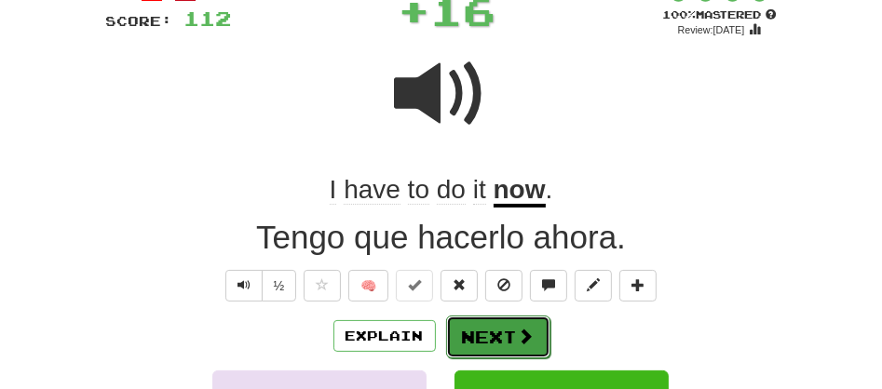
click at [522, 335] on span at bounding box center [526, 336] width 17 height 17
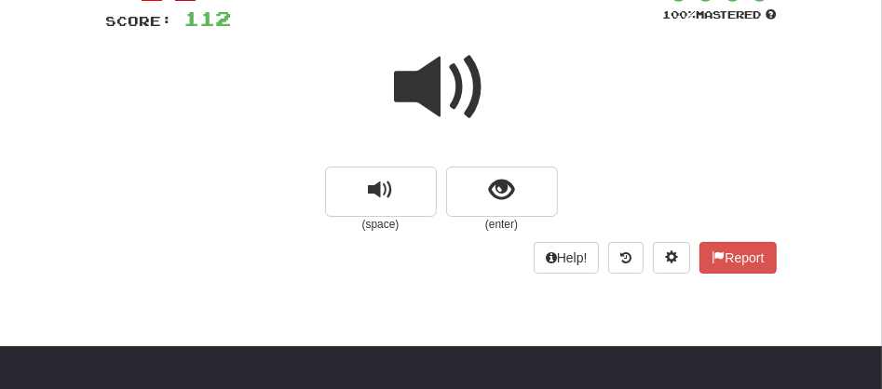
click at [413, 89] on span at bounding box center [441, 87] width 93 height 93
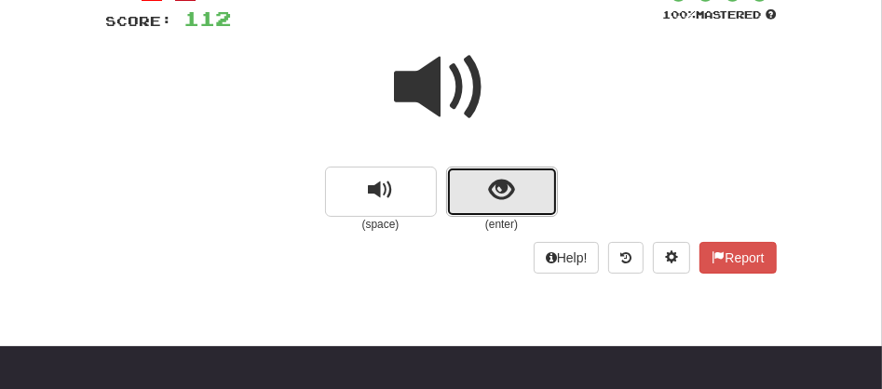
click at [456, 182] on button "show sentence" at bounding box center [502, 192] width 112 height 50
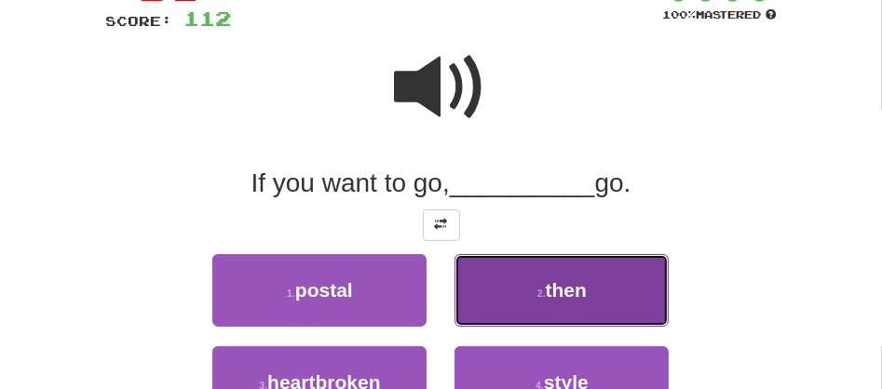
click at [539, 287] on button "2 . then" at bounding box center [562, 290] width 214 height 73
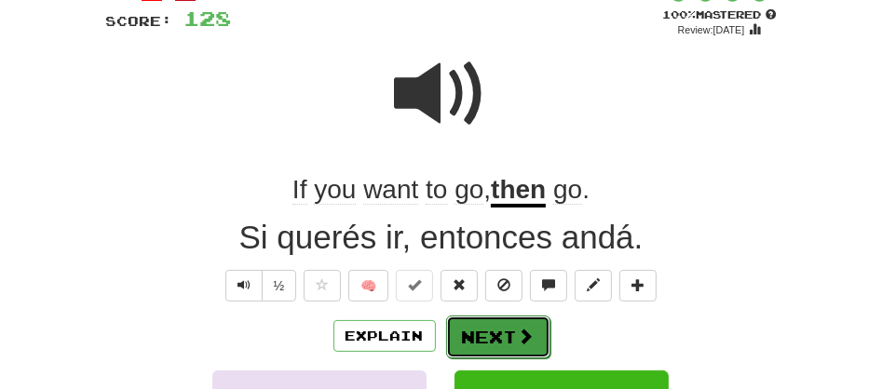
click at [494, 328] on button "Next" at bounding box center [498, 337] width 104 height 43
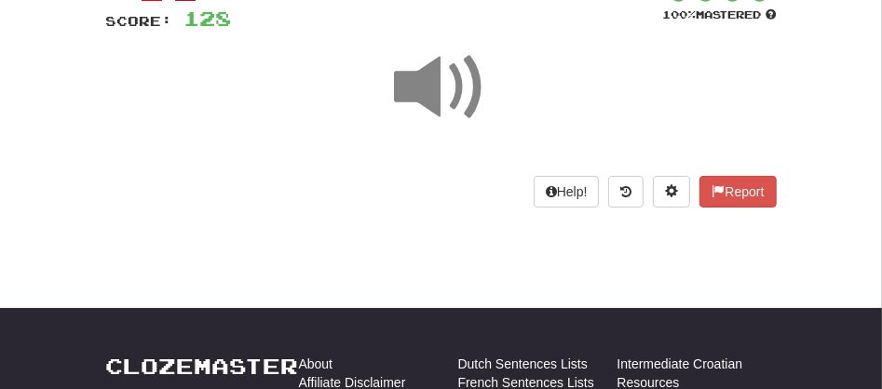
click at [435, 99] on span at bounding box center [441, 87] width 93 height 93
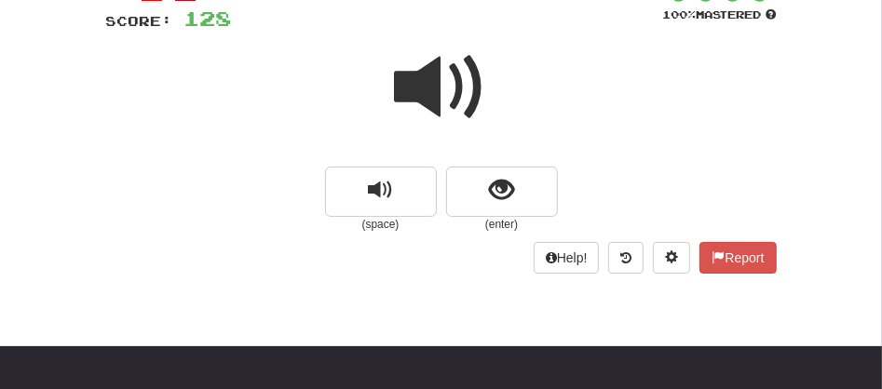
click at [435, 99] on span at bounding box center [441, 87] width 93 height 93
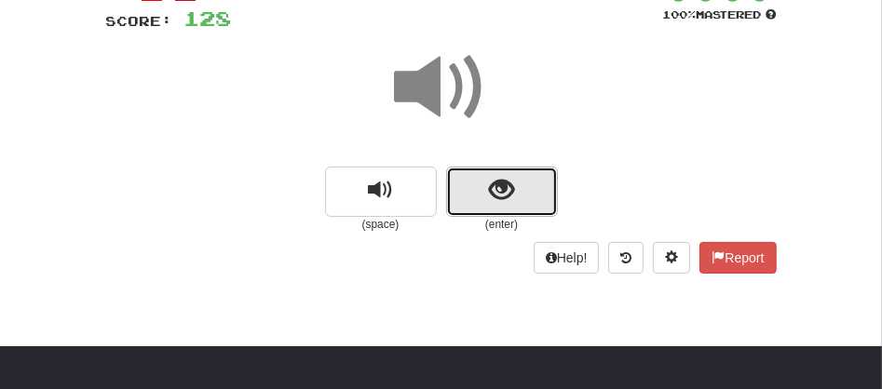
click at [469, 188] on button "show sentence" at bounding box center [502, 192] width 112 height 50
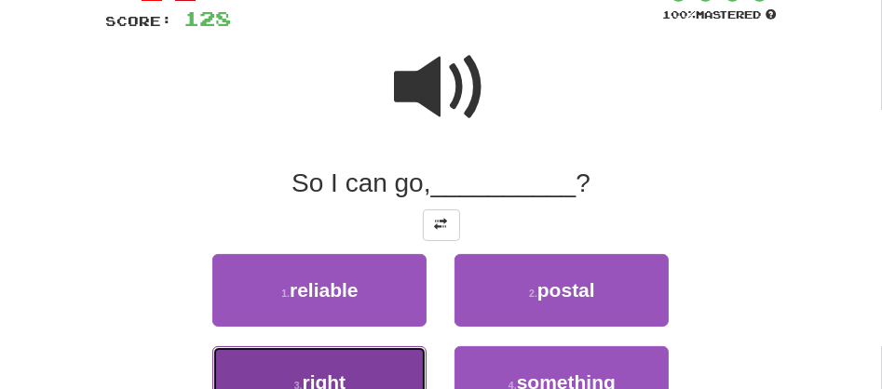
click at [389, 382] on button "3 . right" at bounding box center [319, 383] width 214 height 73
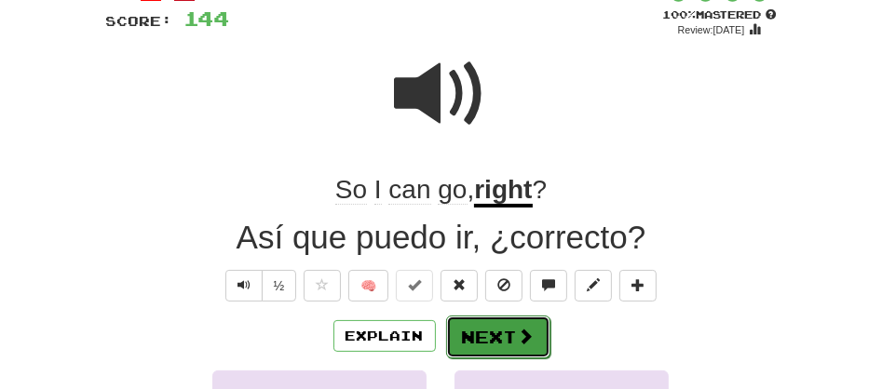
click at [479, 333] on button "Next" at bounding box center [498, 337] width 104 height 43
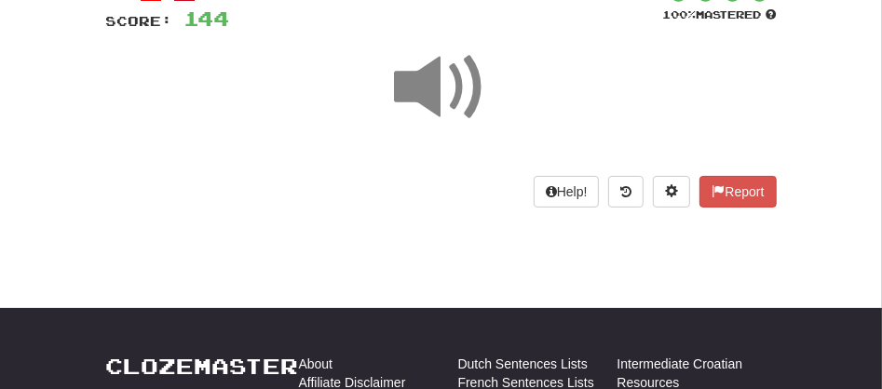
click at [442, 92] on span at bounding box center [441, 87] width 93 height 93
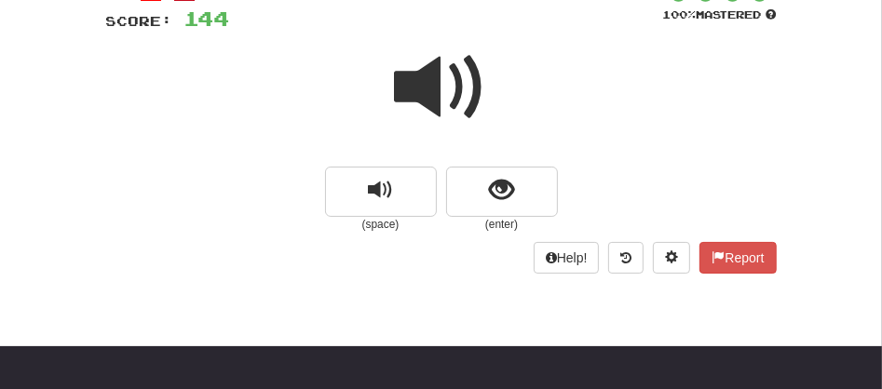
click at [442, 92] on span at bounding box center [441, 87] width 93 height 93
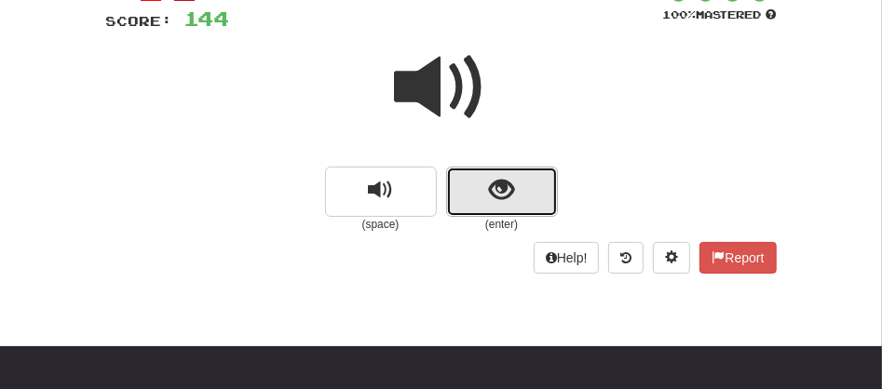
click at [471, 188] on button "show sentence" at bounding box center [502, 192] width 112 height 50
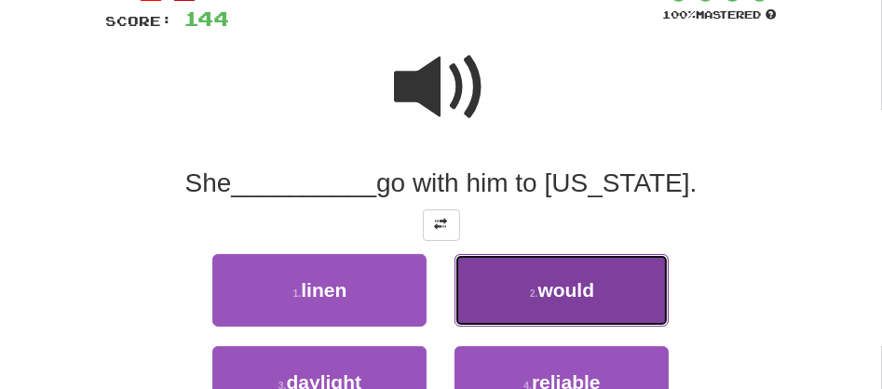
click at [542, 290] on span "would" at bounding box center [567, 290] width 57 height 21
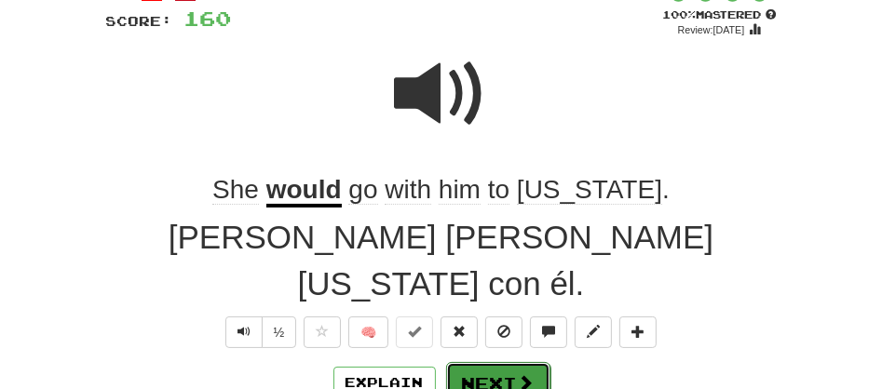
click at [487, 362] on button "Next" at bounding box center [498, 383] width 104 height 43
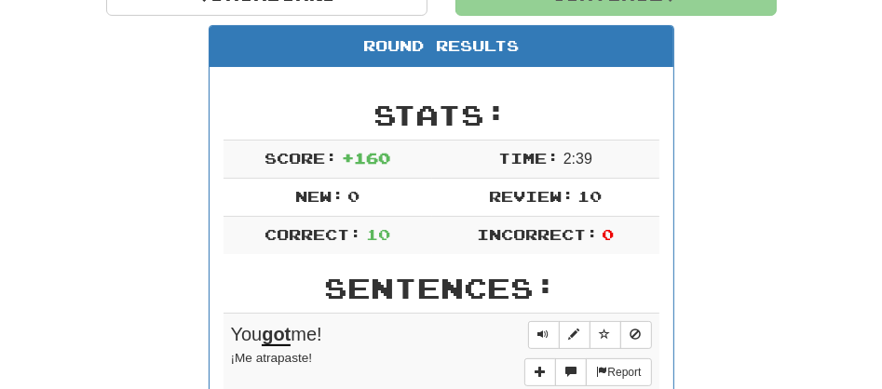
scroll to position [209, 0]
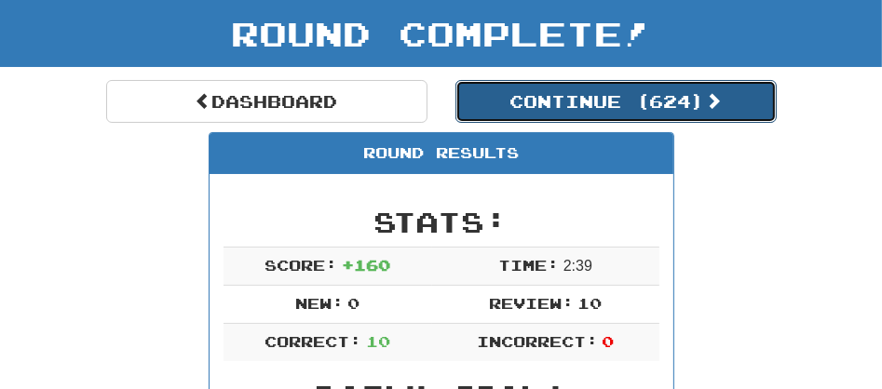
click at [557, 112] on button "Continue ( 624 )" at bounding box center [616, 101] width 321 height 43
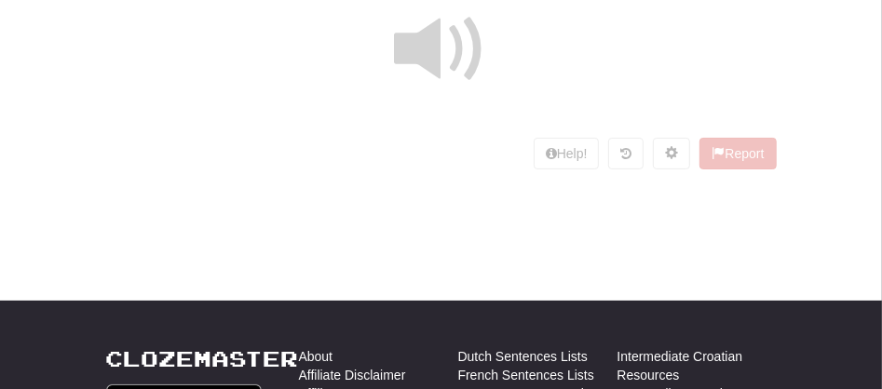
scroll to position [98, 0]
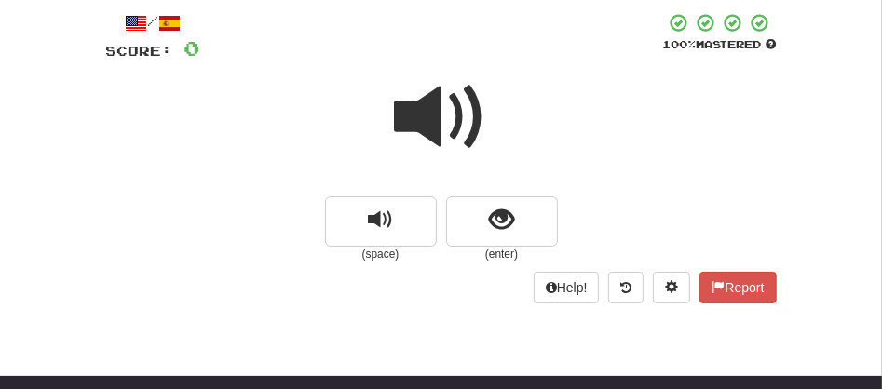
click at [437, 109] on span at bounding box center [441, 117] width 93 height 93
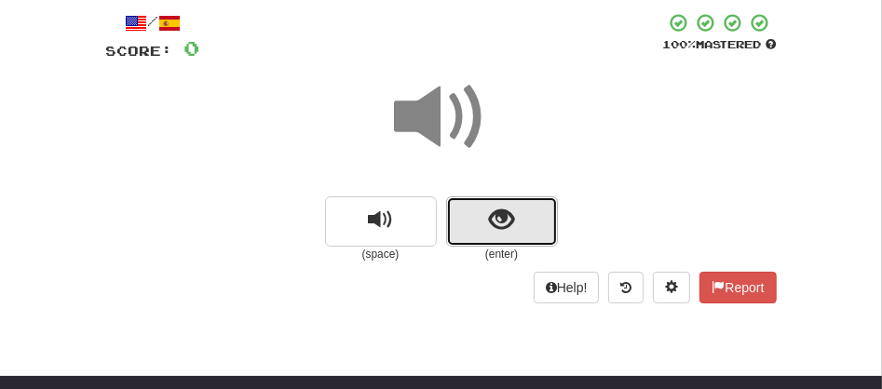
click at [469, 231] on button "show sentence" at bounding box center [502, 222] width 112 height 50
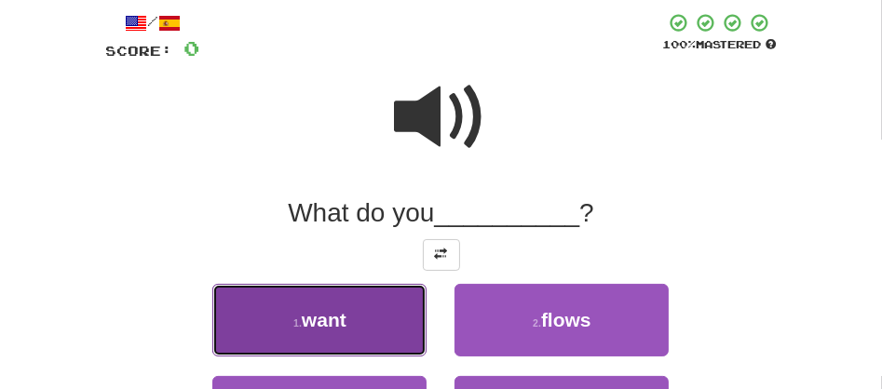
click at [351, 337] on button "1 . want" at bounding box center [319, 320] width 214 height 73
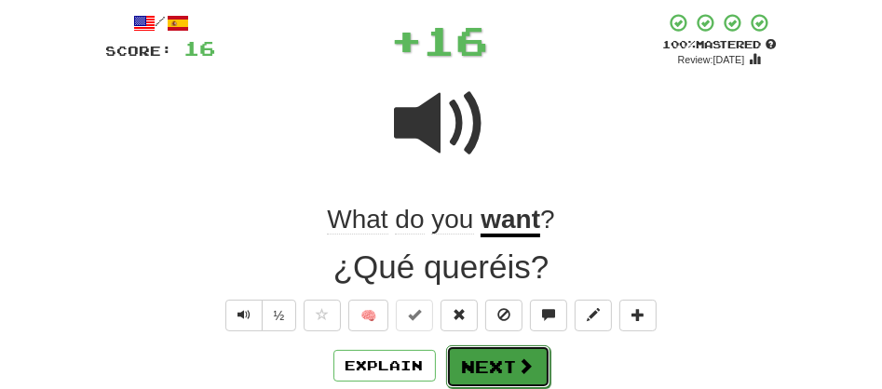
click at [476, 375] on button "Next" at bounding box center [498, 367] width 104 height 43
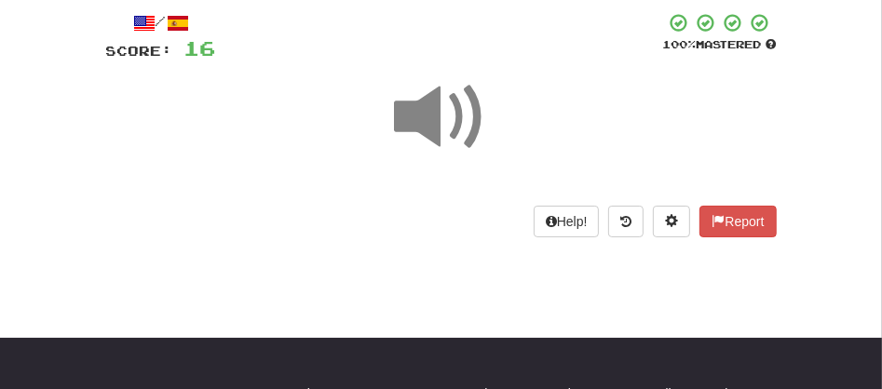
click at [425, 133] on span at bounding box center [441, 117] width 93 height 93
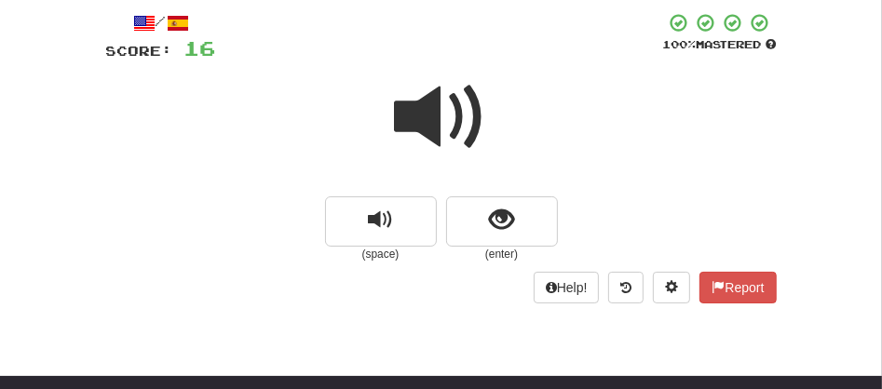
click at [425, 133] on span at bounding box center [441, 117] width 93 height 93
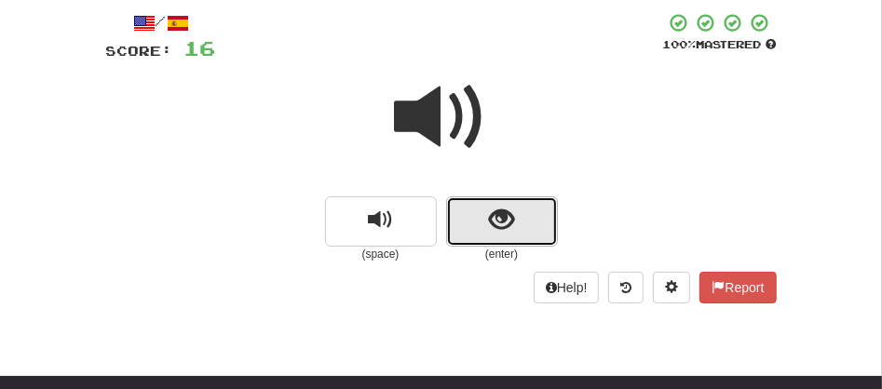
click at [458, 212] on button "show sentence" at bounding box center [502, 222] width 112 height 50
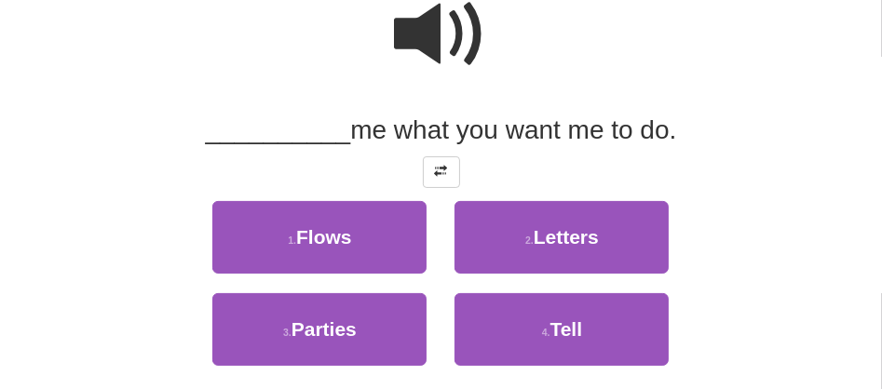
scroll to position [209, 0]
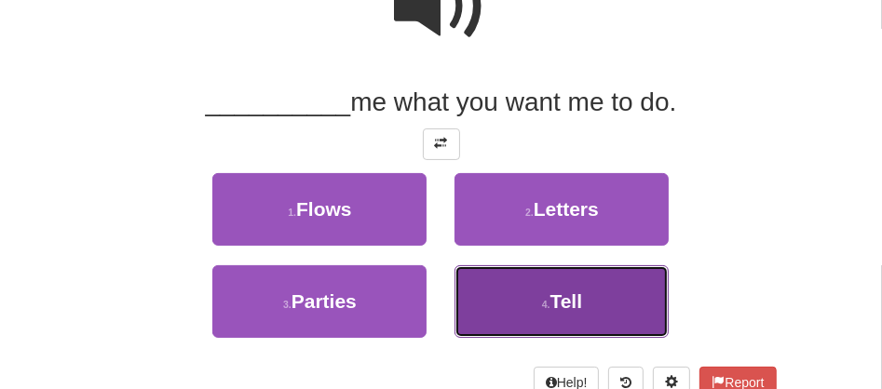
click at [530, 284] on button "4 . Tell" at bounding box center [562, 302] width 214 height 73
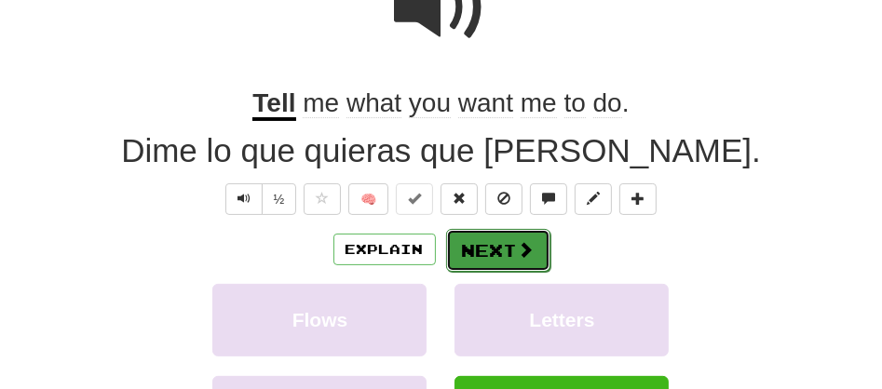
click at [478, 247] on button "Next" at bounding box center [498, 250] width 104 height 43
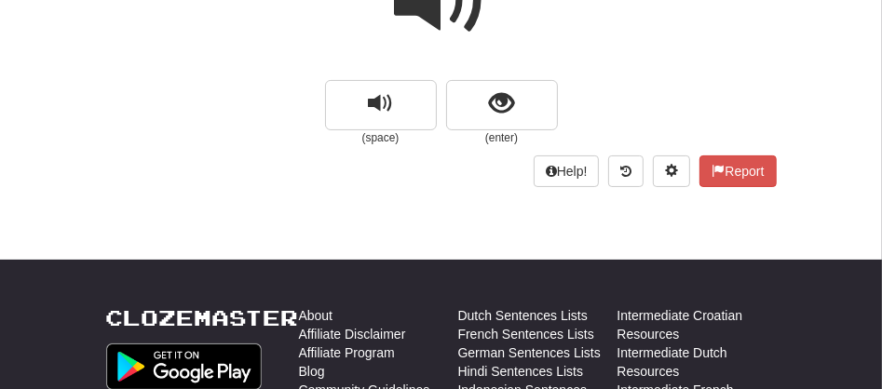
click at [418, 20] on span at bounding box center [441, 0] width 93 height 93
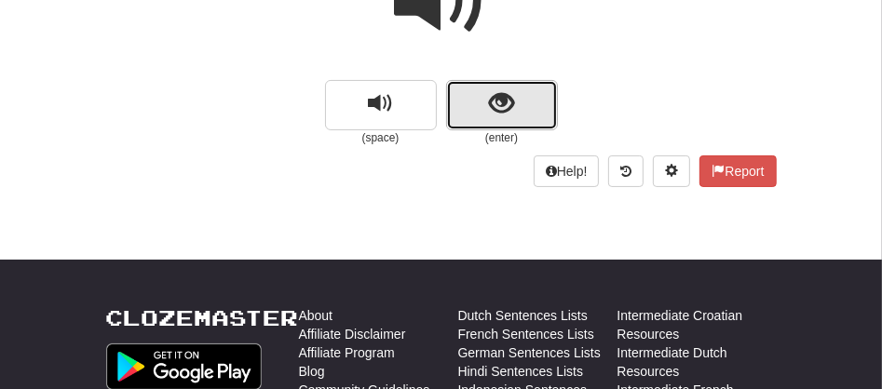
click at [470, 106] on button "show sentence" at bounding box center [502, 105] width 112 height 50
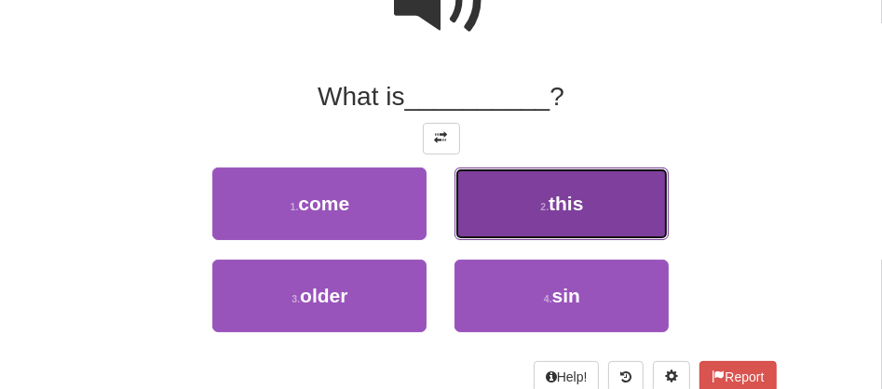
click at [538, 198] on button "2 . this" at bounding box center [562, 204] width 214 height 73
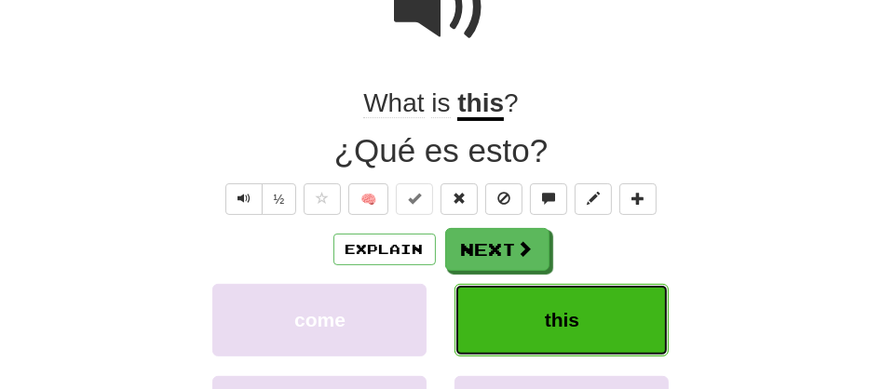
scroll to position [220, 0]
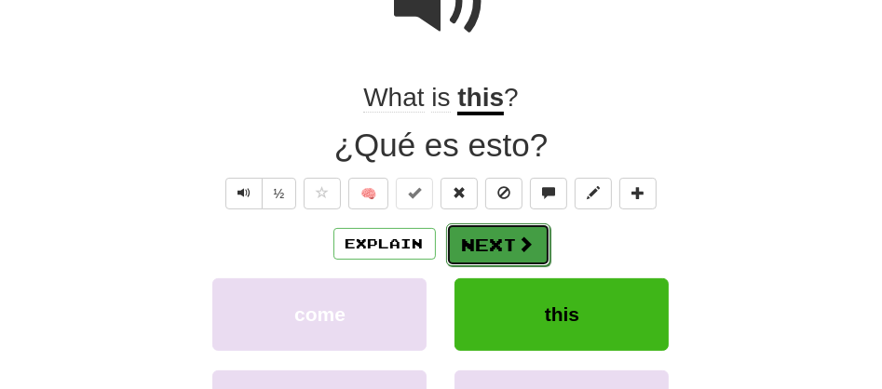
click at [495, 241] on button "Next" at bounding box center [498, 245] width 104 height 43
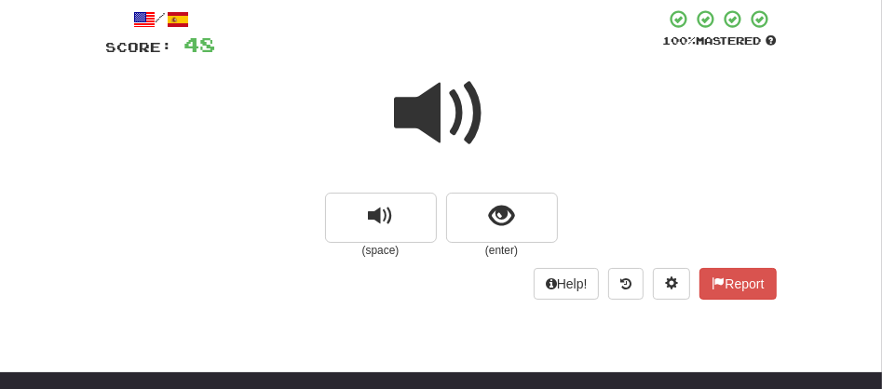
scroll to position [82, 0]
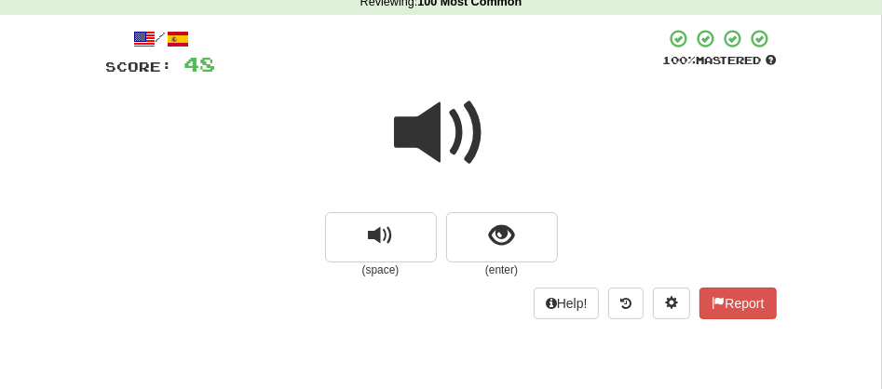
click at [419, 137] on span at bounding box center [441, 133] width 93 height 93
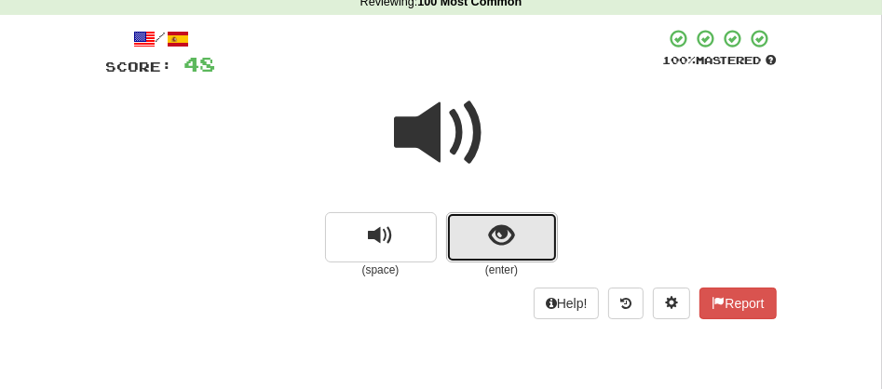
click at [485, 238] on button "show sentence" at bounding box center [502, 237] width 112 height 50
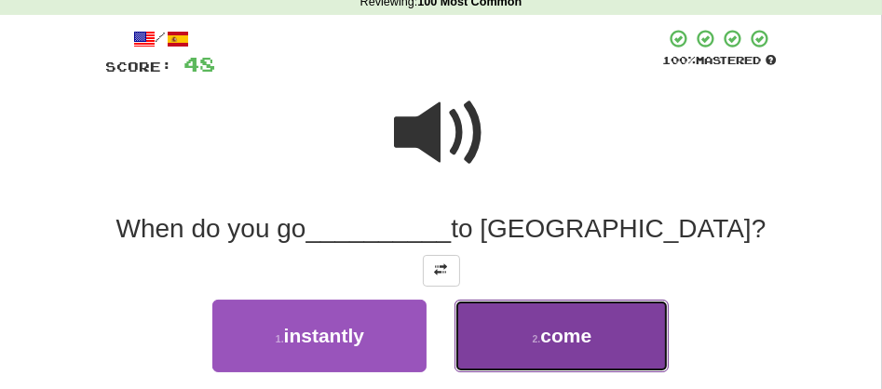
click at [518, 332] on button "2 . come" at bounding box center [562, 336] width 214 height 73
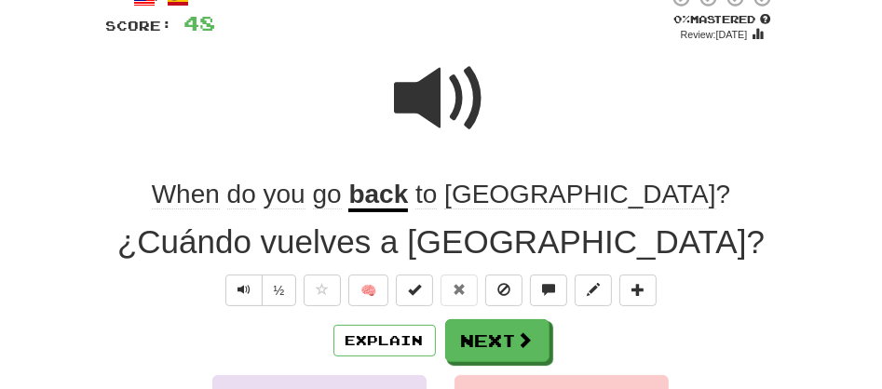
scroll to position [192, 0]
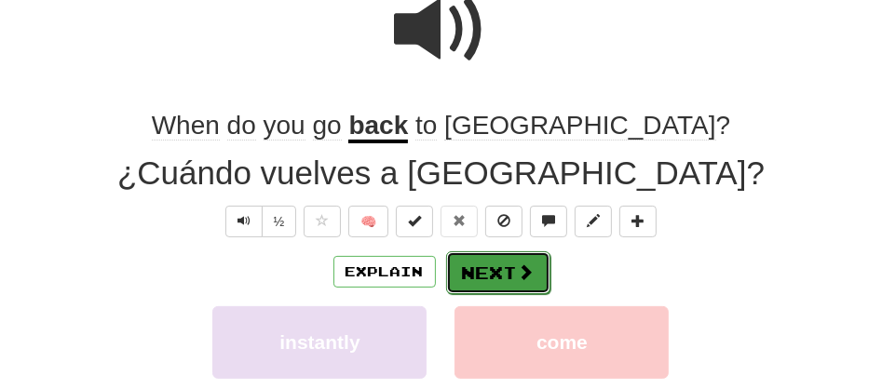
click at [483, 276] on button "Next" at bounding box center [498, 273] width 104 height 43
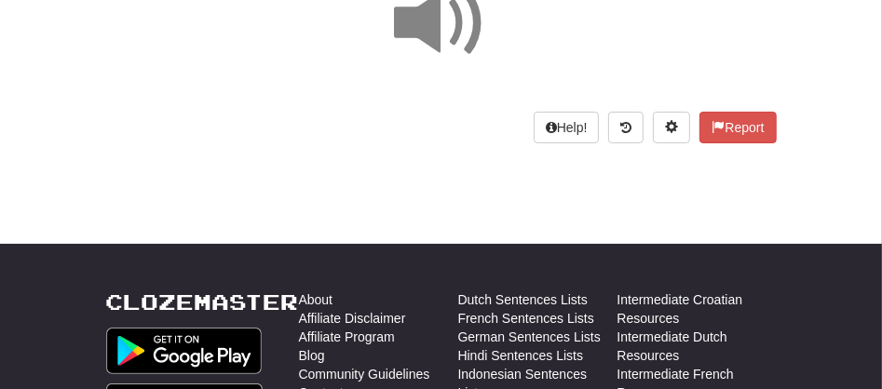
click at [414, 33] on span at bounding box center [441, 23] width 93 height 93
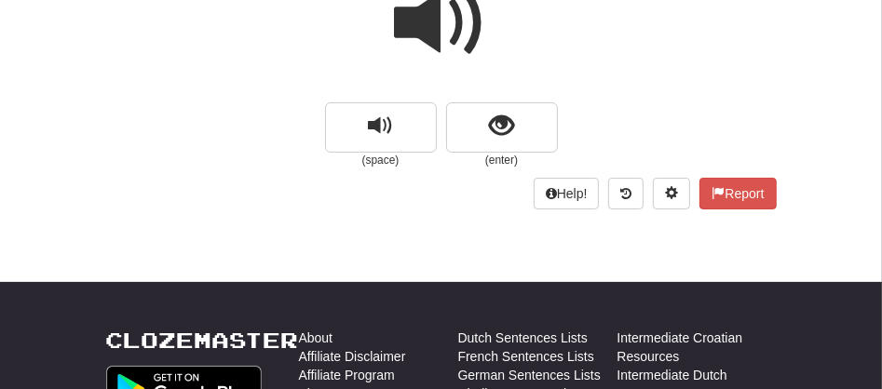
click at [414, 33] on span at bounding box center [441, 23] width 93 height 93
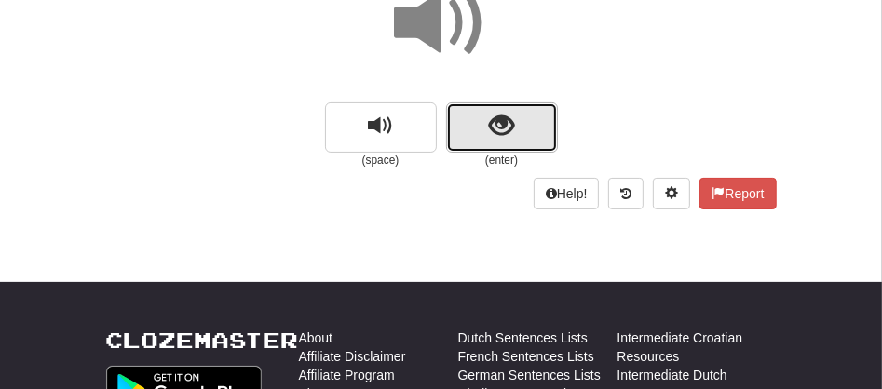
click at [460, 123] on button "show sentence" at bounding box center [502, 127] width 112 height 50
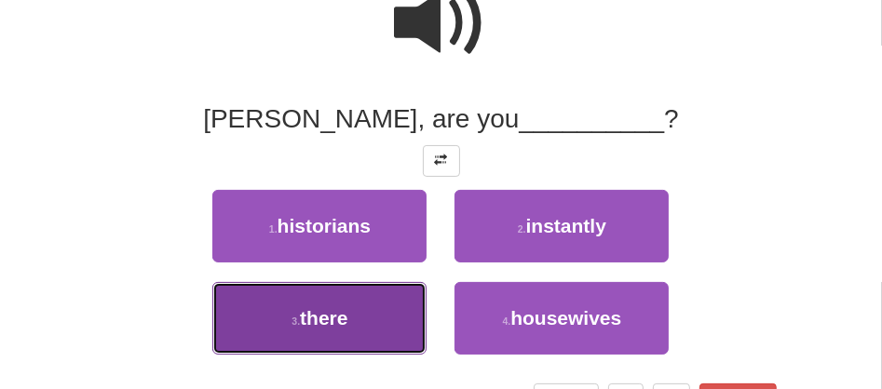
click at [350, 327] on button "3 . there" at bounding box center [319, 318] width 214 height 73
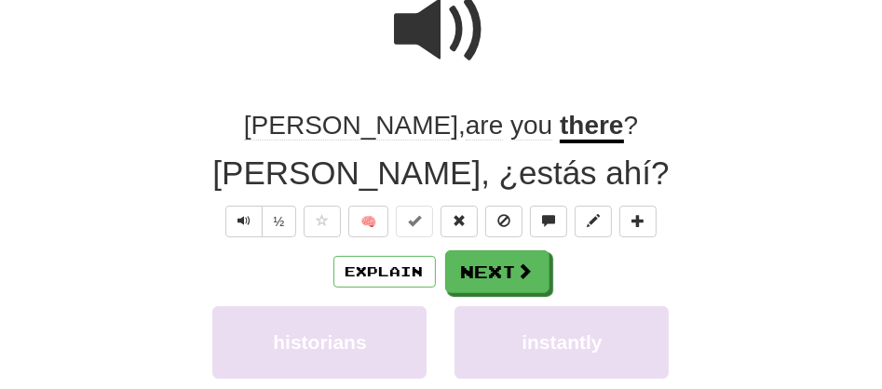
scroll to position [198, 0]
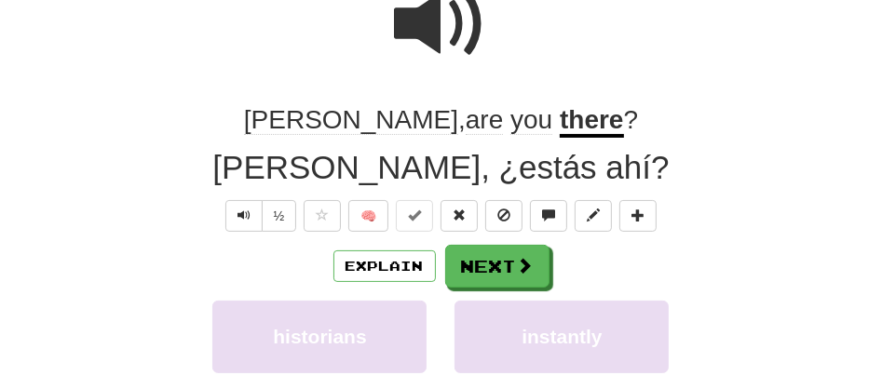
click at [504, 245] on div "Explain Next" at bounding box center [441, 266] width 671 height 43
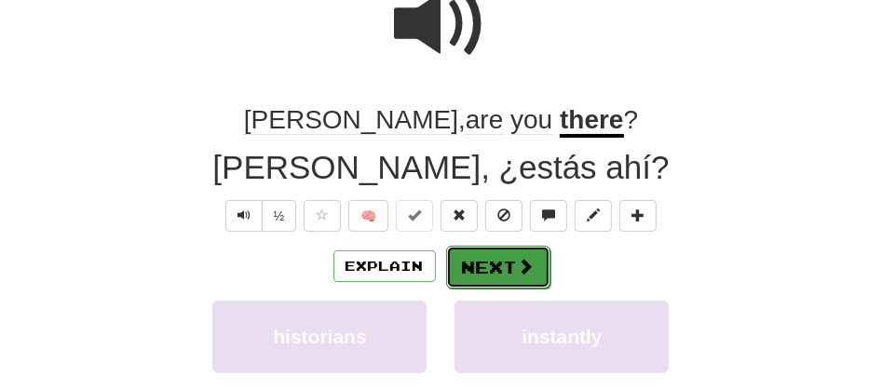
click at [496, 257] on button "Next" at bounding box center [498, 267] width 104 height 43
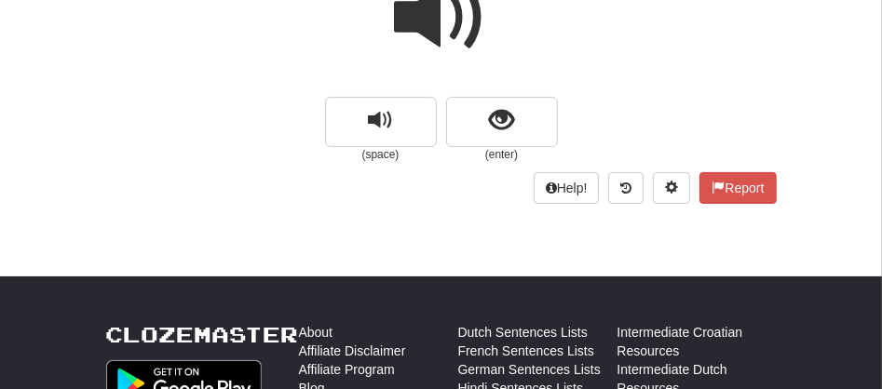
click at [455, 20] on span at bounding box center [441, 17] width 93 height 93
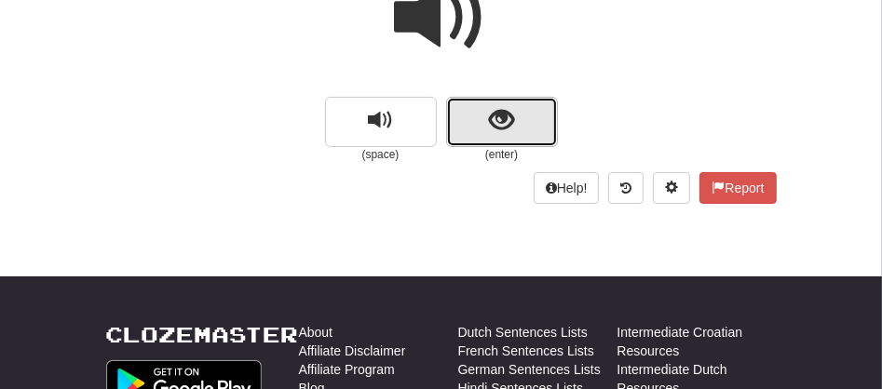
click at [471, 118] on button "show sentence" at bounding box center [502, 122] width 112 height 50
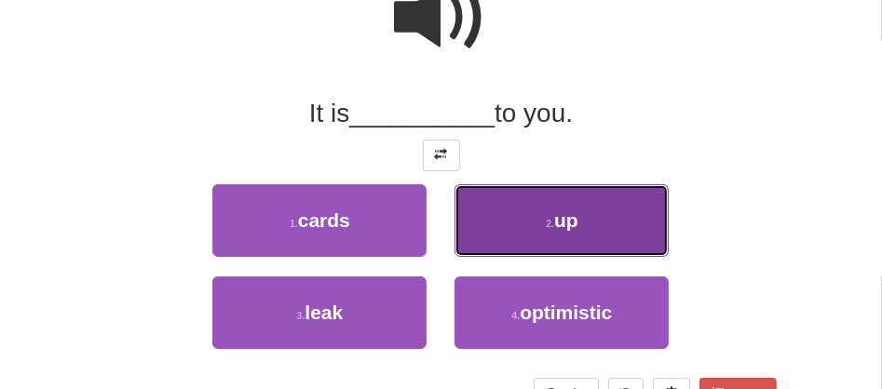
click at [511, 234] on button "2 . up" at bounding box center [562, 220] width 214 height 73
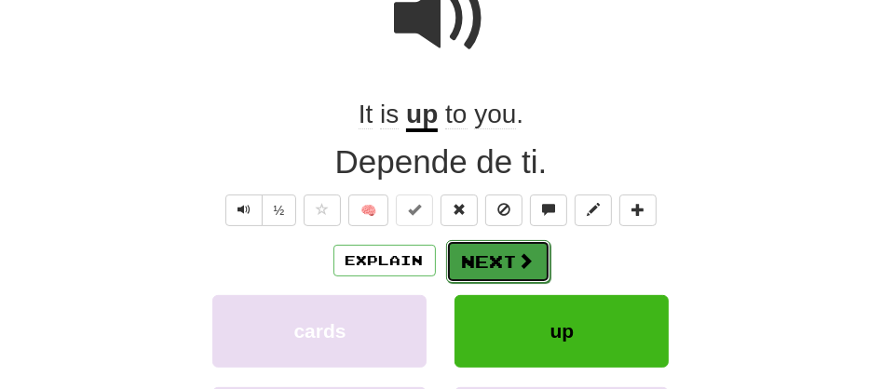
click at [485, 248] on button "Next" at bounding box center [498, 261] width 104 height 43
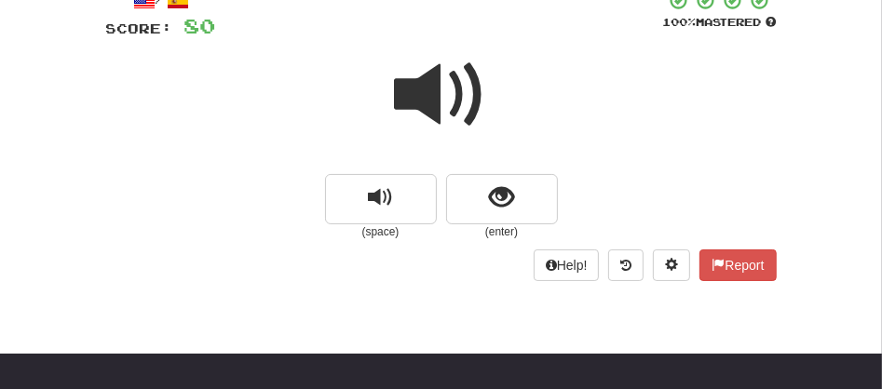
scroll to position [92, 0]
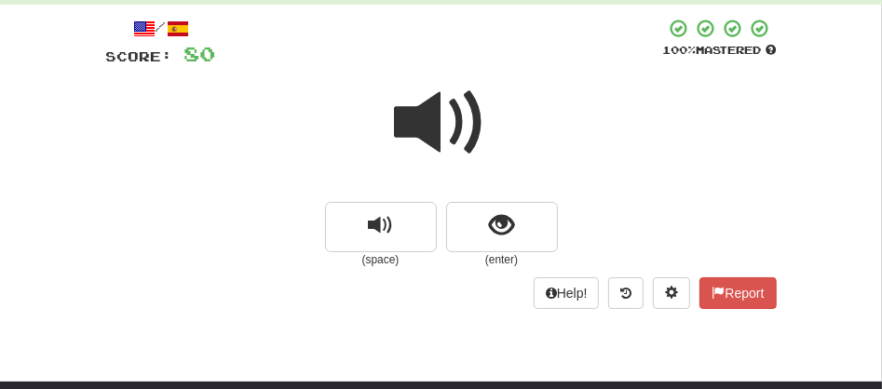
click at [429, 136] on span at bounding box center [441, 122] width 93 height 93
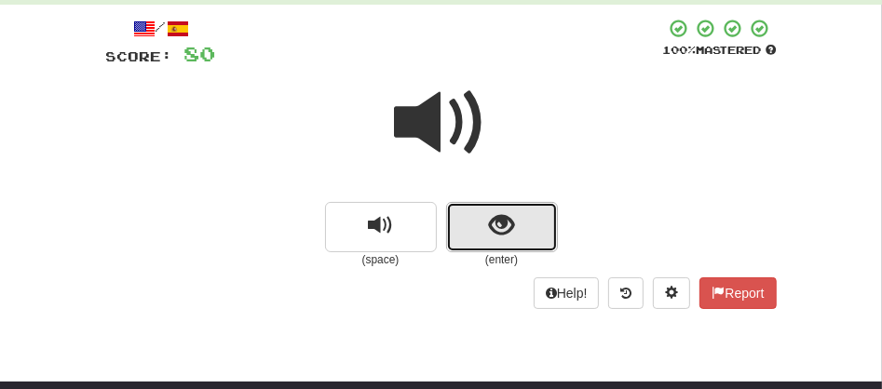
click at [466, 225] on button "show sentence" at bounding box center [502, 227] width 112 height 50
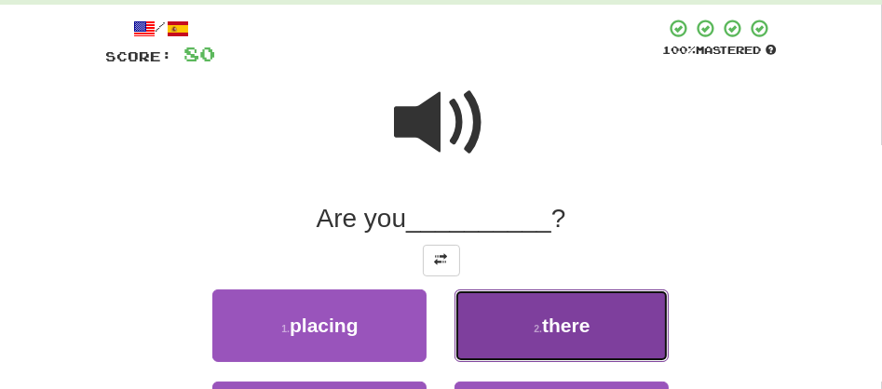
click at [482, 321] on button "2 . there" at bounding box center [562, 326] width 214 height 73
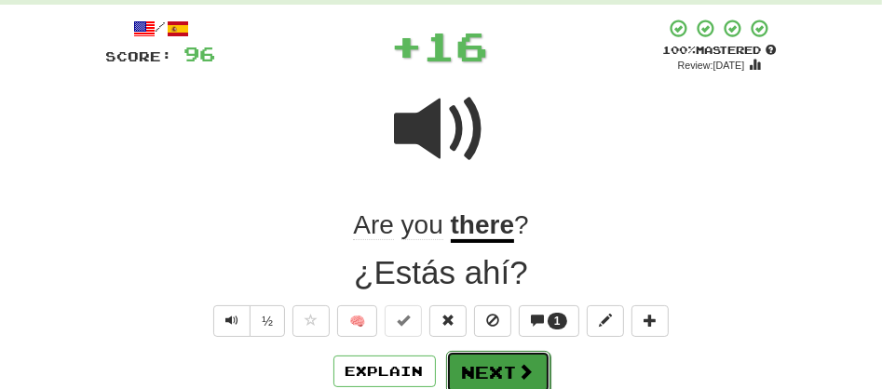
click at [453, 365] on button "Next" at bounding box center [498, 372] width 104 height 43
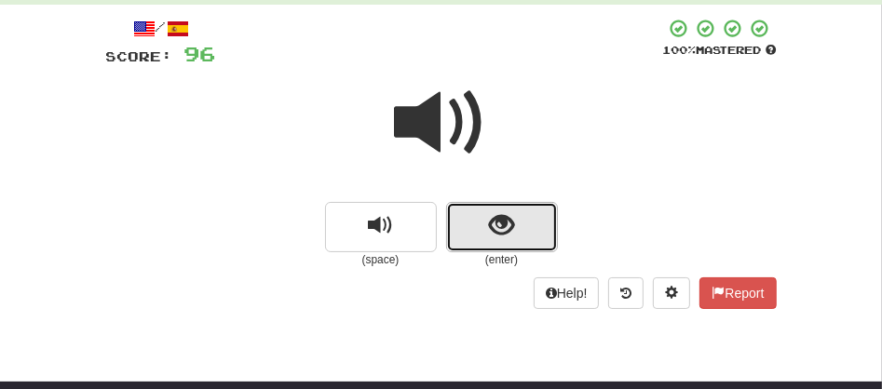
click at [469, 230] on button "show sentence" at bounding box center [502, 227] width 112 height 50
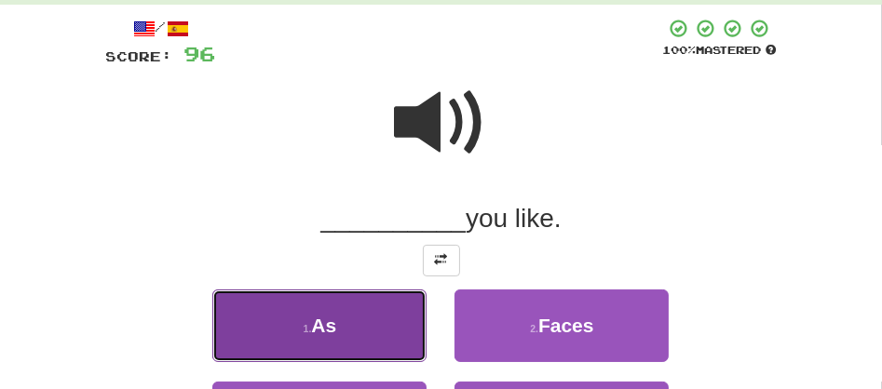
click at [350, 326] on button "1 . As" at bounding box center [319, 326] width 214 height 73
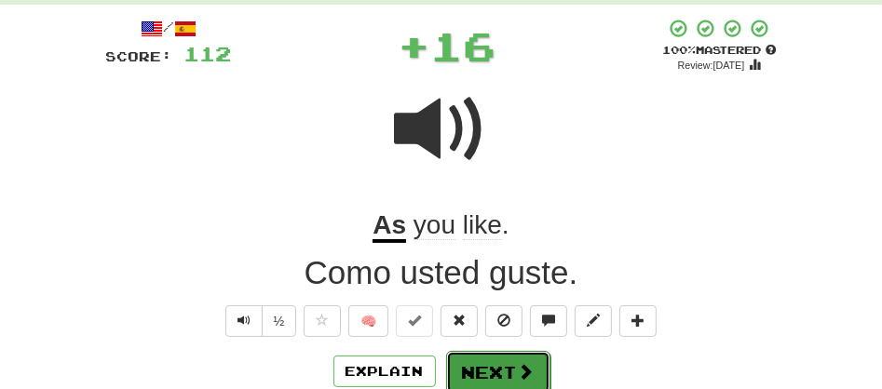
click at [479, 360] on button "Next" at bounding box center [498, 372] width 104 height 43
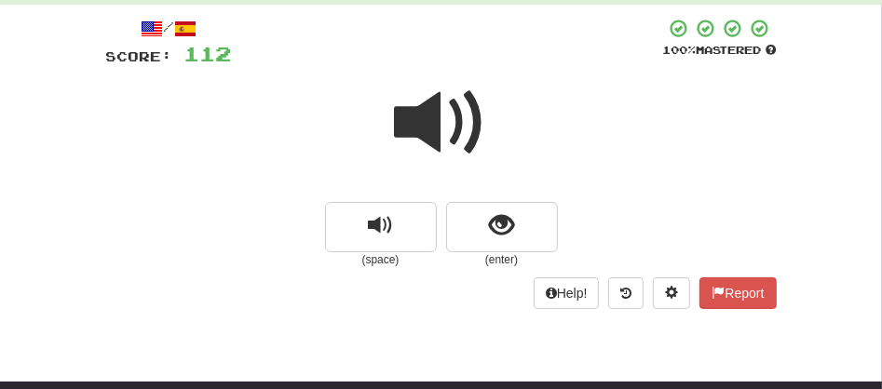
click at [453, 152] on span at bounding box center [441, 122] width 93 height 93
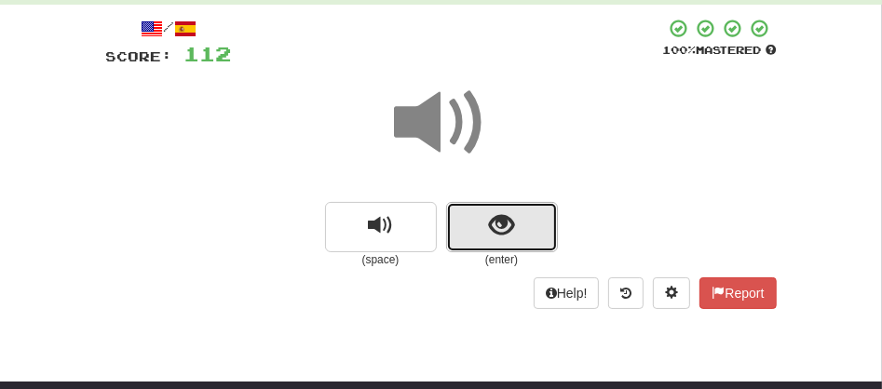
click at [458, 221] on button "show sentence" at bounding box center [502, 227] width 112 height 50
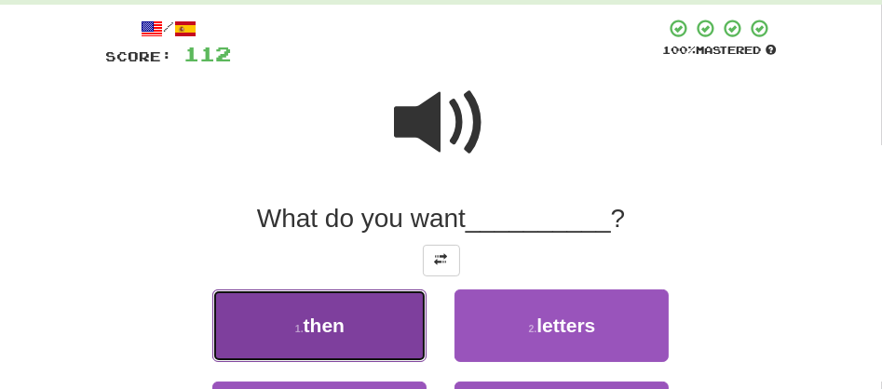
click at [343, 332] on span "then" at bounding box center [324, 325] width 41 height 21
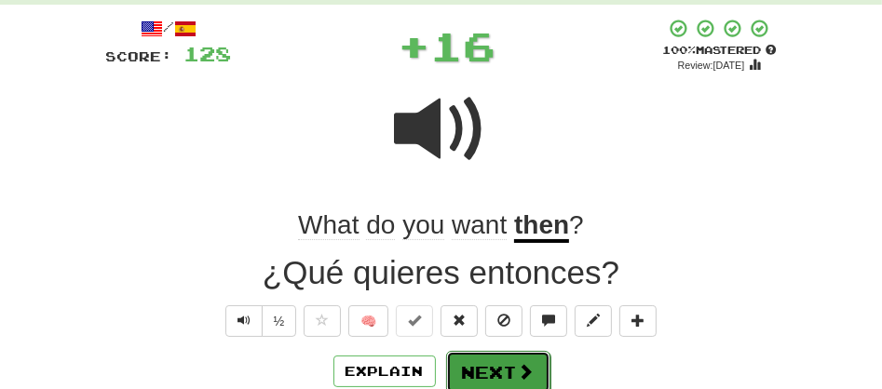
click at [459, 371] on button "Next" at bounding box center [498, 372] width 104 height 43
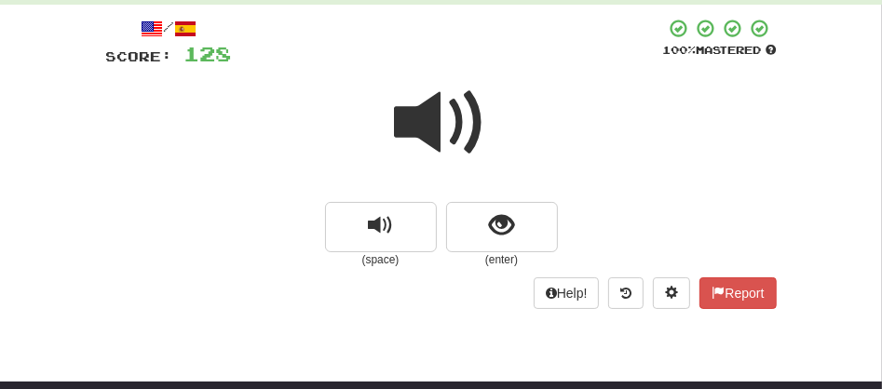
click at [419, 111] on span at bounding box center [441, 122] width 93 height 93
click at [420, 129] on span at bounding box center [441, 122] width 93 height 93
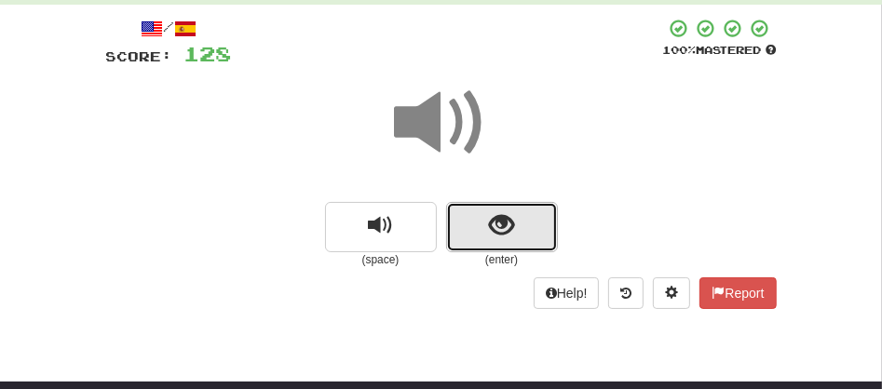
click at [453, 219] on button "show sentence" at bounding box center [502, 227] width 112 height 50
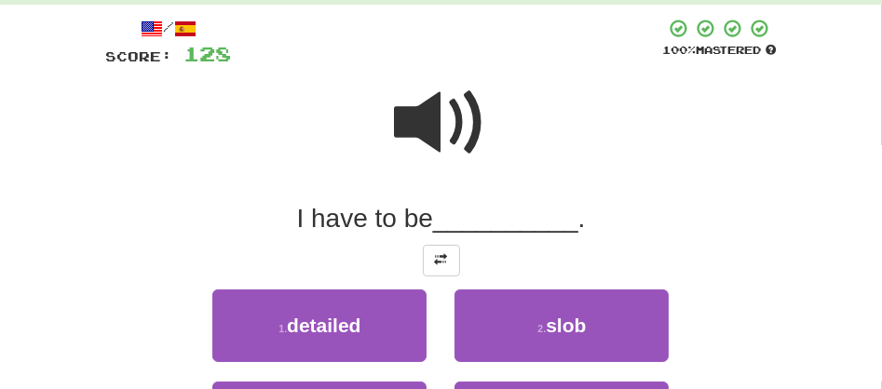
scroll to position [433, 0]
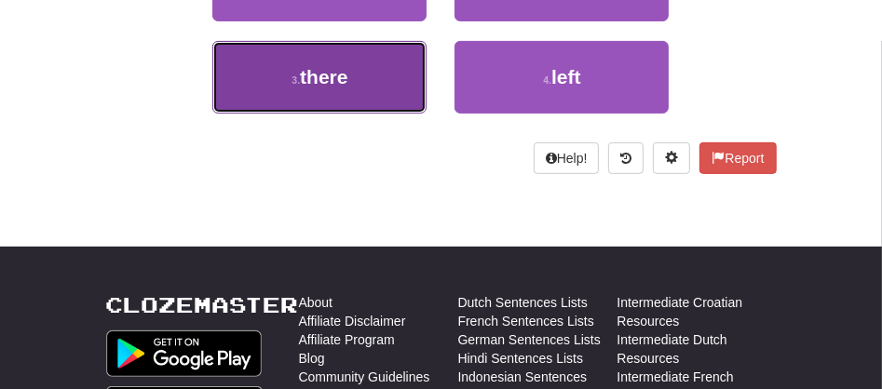
click at [337, 77] on span "there" at bounding box center [324, 76] width 48 height 21
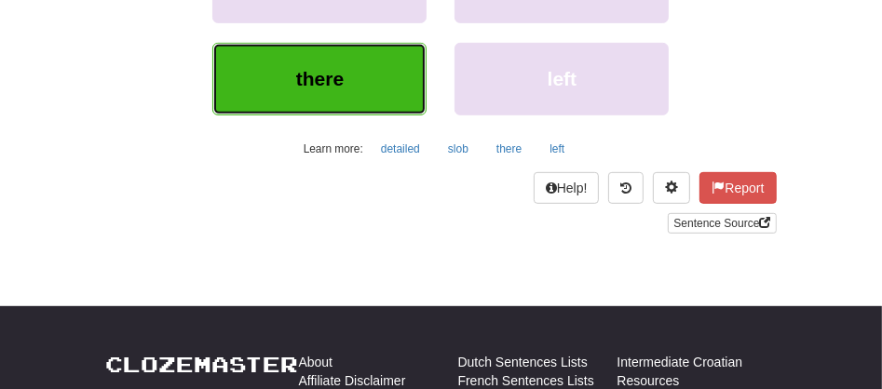
scroll to position [208, 0]
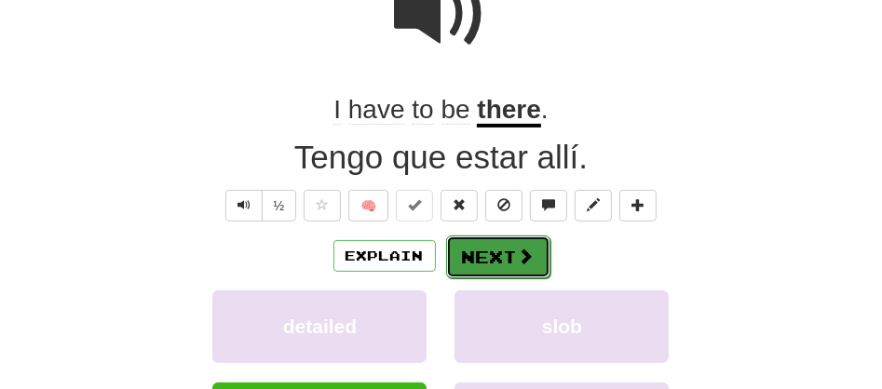
click at [492, 257] on button "Next" at bounding box center [498, 257] width 104 height 43
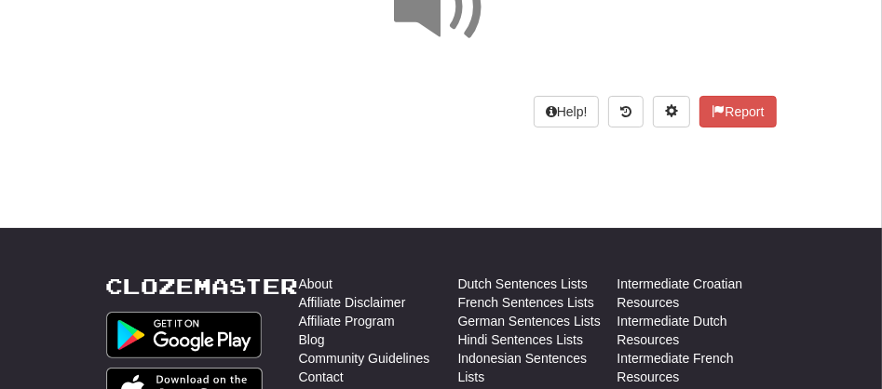
click at [426, 36] on span at bounding box center [441, 7] width 93 height 93
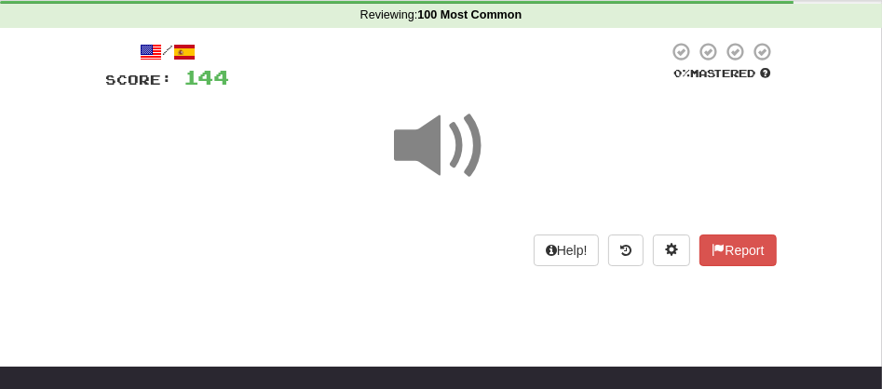
scroll to position [0, 0]
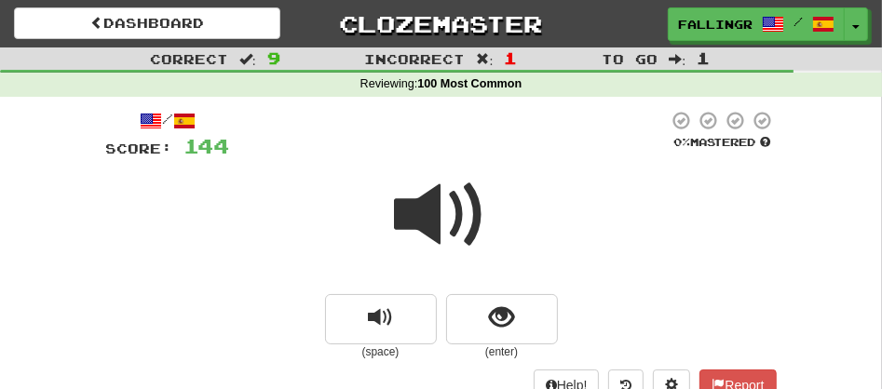
click at [432, 242] on span at bounding box center [441, 215] width 93 height 93
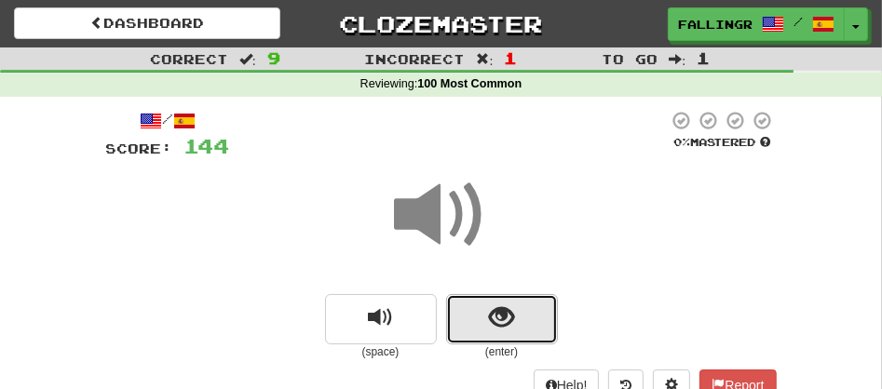
click at [480, 320] on button "show sentence" at bounding box center [502, 319] width 112 height 50
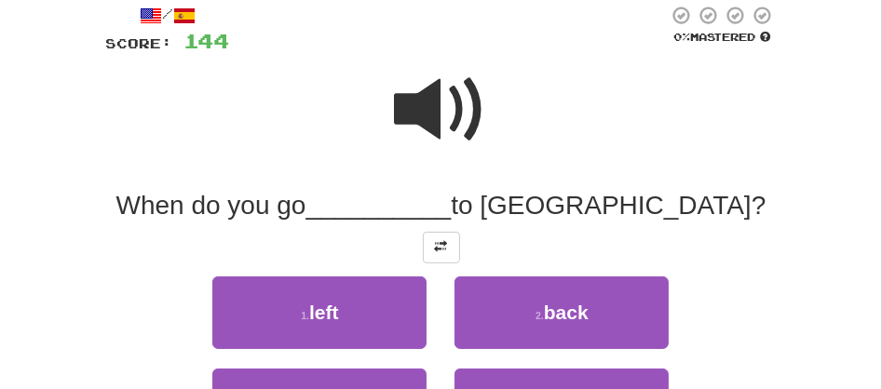
scroll to position [125, 0]
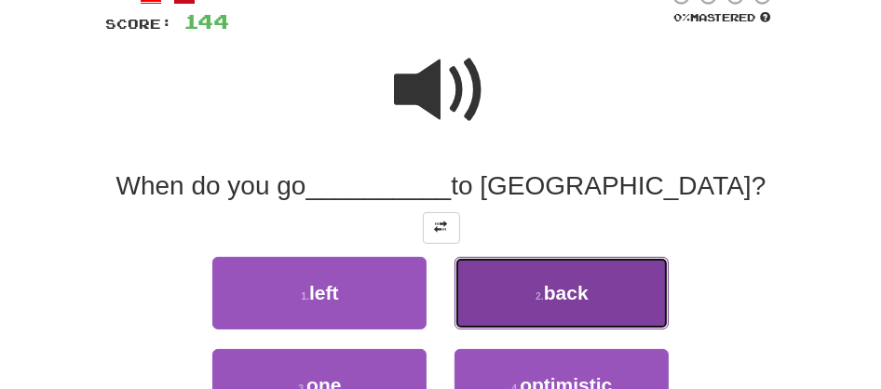
click at [555, 298] on span "back" at bounding box center [566, 292] width 45 height 21
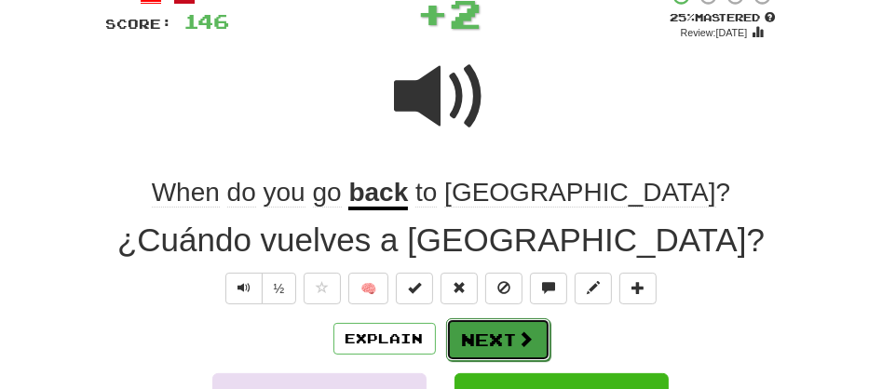
click at [459, 333] on button "Next" at bounding box center [498, 340] width 104 height 43
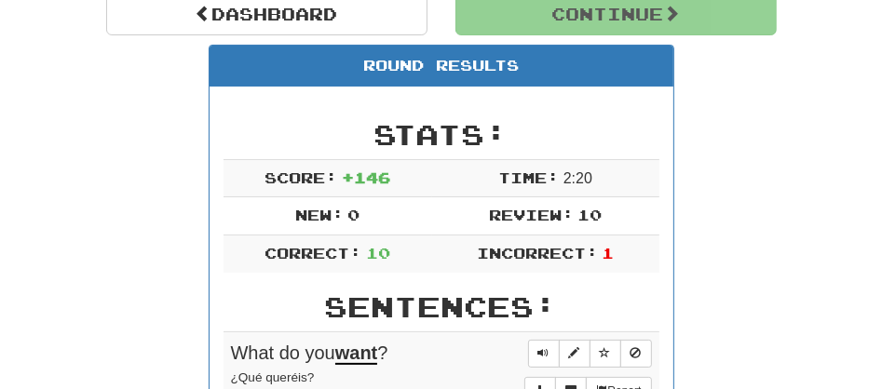
scroll to position [206, 0]
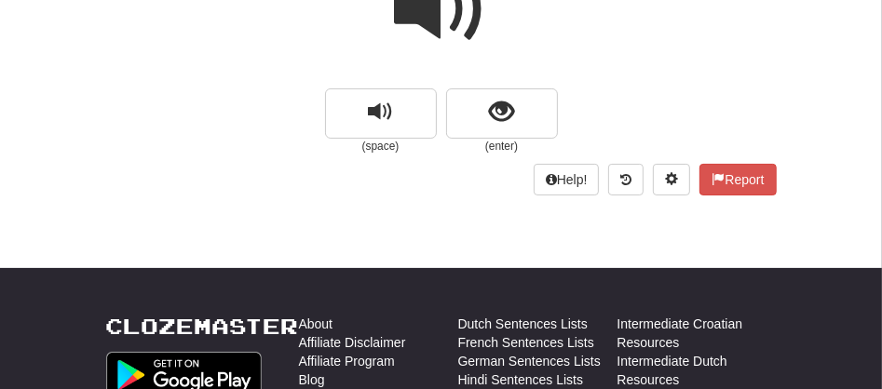
click at [449, 28] on span at bounding box center [441, 9] width 93 height 93
click at [435, 25] on span at bounding box center [441, 9] width 93 height 93
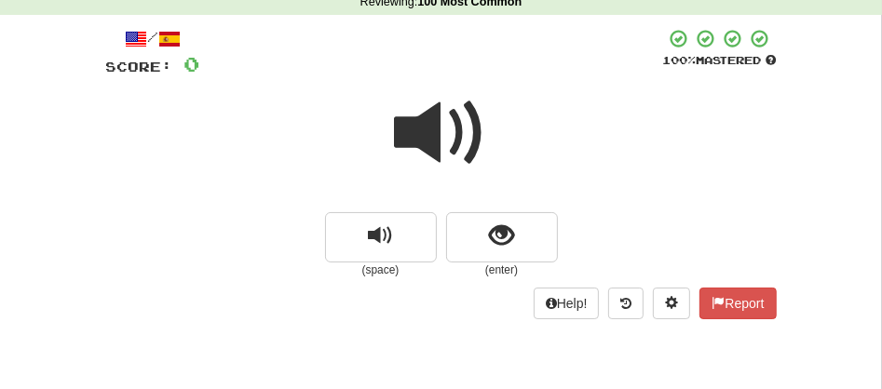
scroll to position [82, 0]
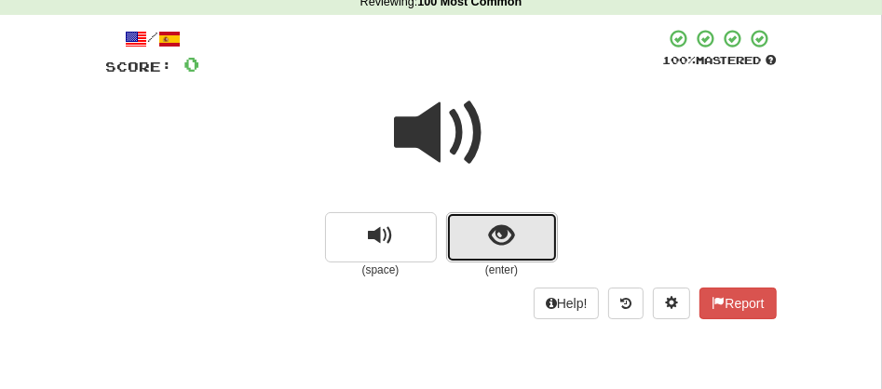
click at [509, 234] on span "show sentence" at bounding box center [501, 236] width 25 height 25
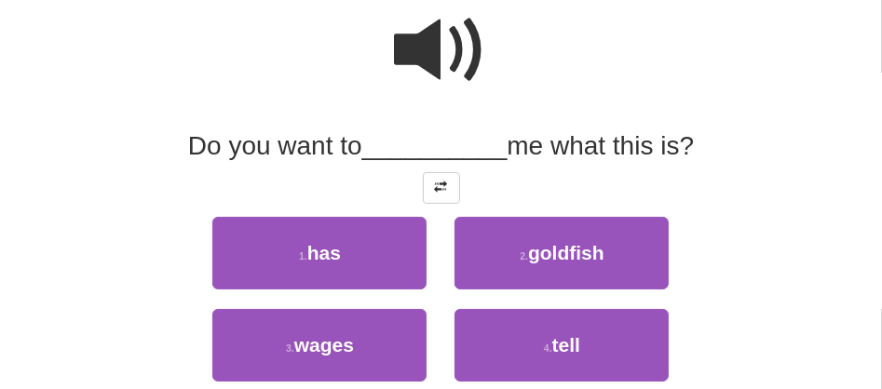
scroll to position [206, 0]
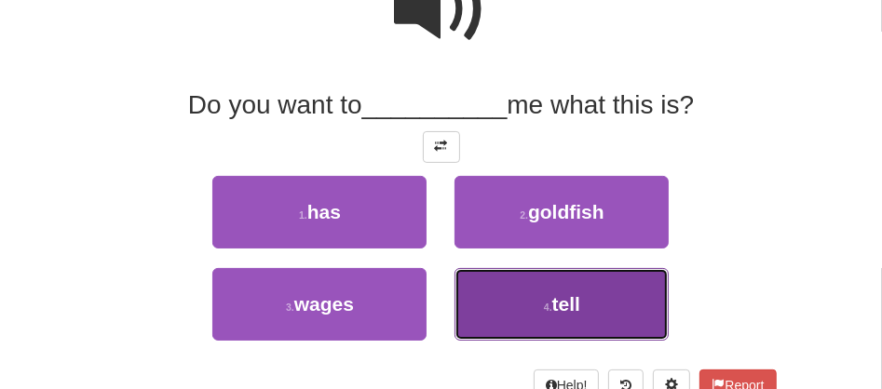
click at [572, 303] on span "tell" at bounding box center [567, 304] width 28 height 21
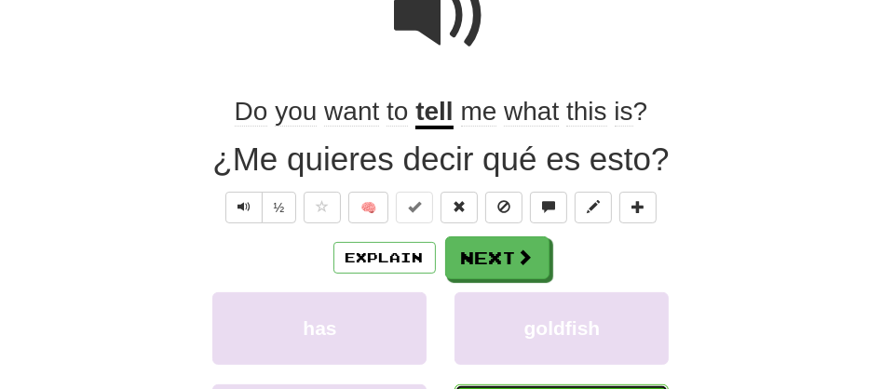
scroll to position [211, 0]
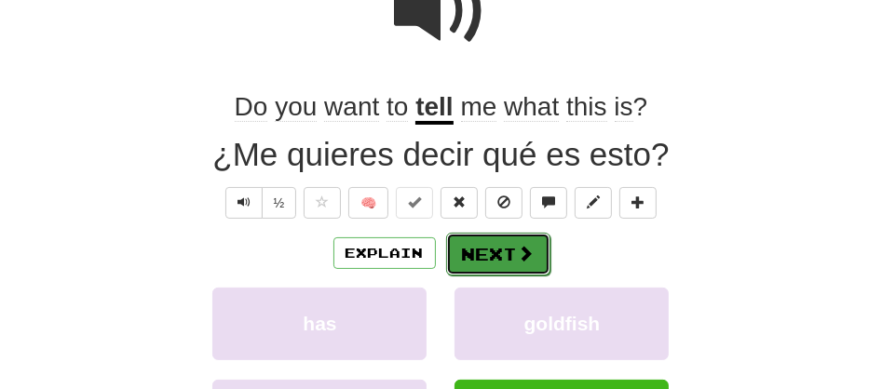
click at [456, 254] on button "Next" at bounding box center [498, 254] width 104 height 43
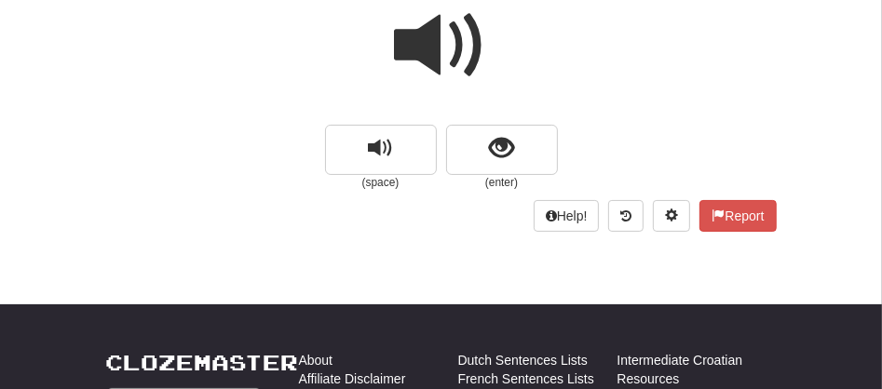
scroll to position [128, 0]
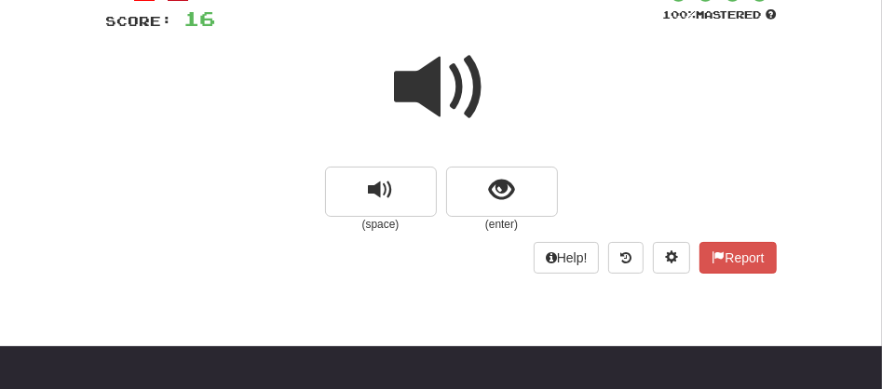
click at [443, 89] on span at bounding box center [441, 87] width 93 height 93
click at [442, 110] on span at bounding box center [441, 87] width 93 height 93
click at [441, 103] on span at bounding box center [441, 87] width 93 height 93
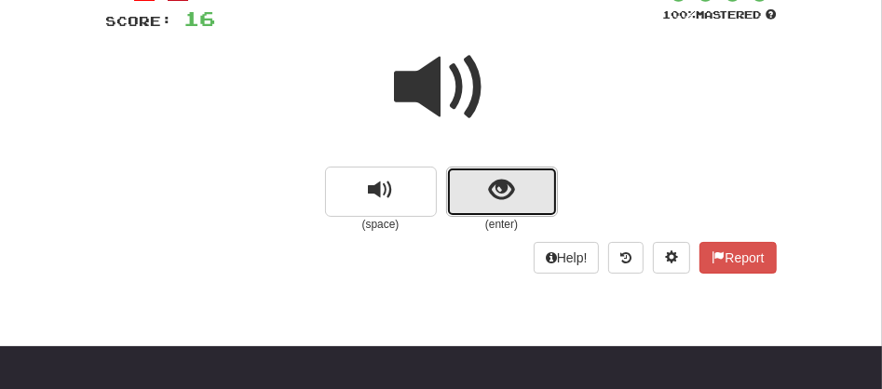
click at [482, 186] on button "show sentence" at bounding box center [502, 192] width 112 height 50
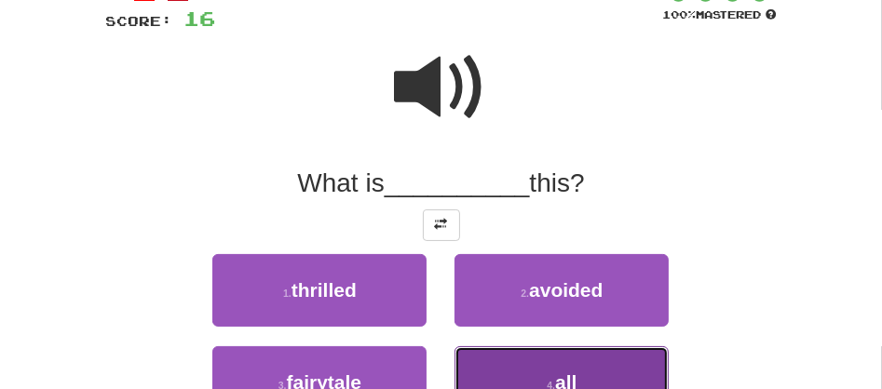
click at [529, 358] on button "4 . all" at bounding box center [562, 383] width 214 height 73
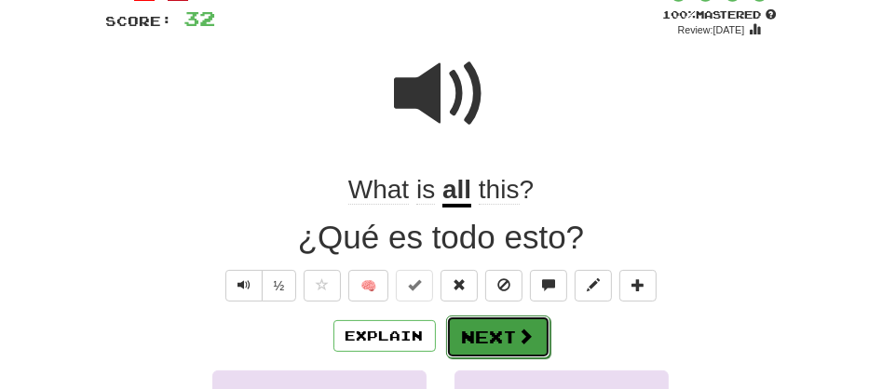
click at [496, 341] on button "Next" at bounding box center [498, 337] width 104 height 43
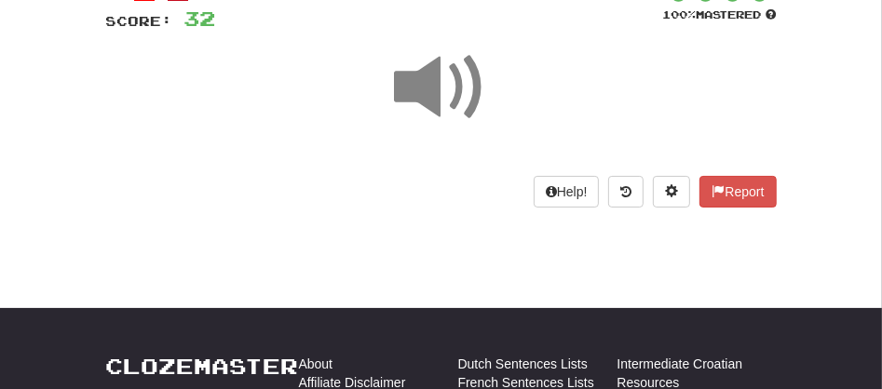
click at [407, 94] on span at bounding box center [441, 87] width 93 height 93
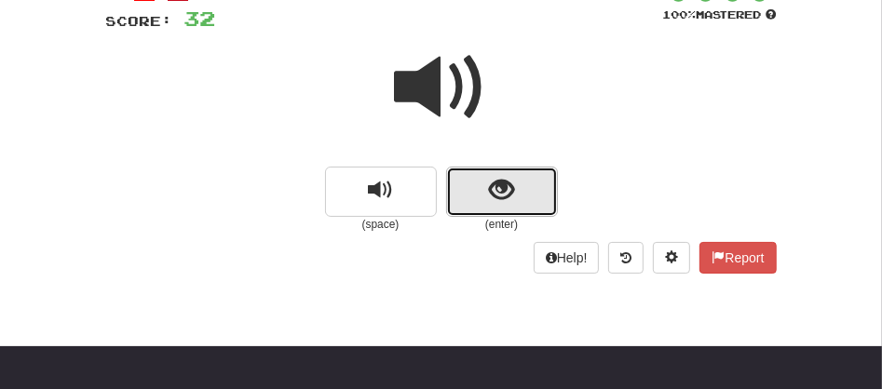
click at [481, 189] on button "show sentence" at bounding box center [502, 192] width 112 height 50
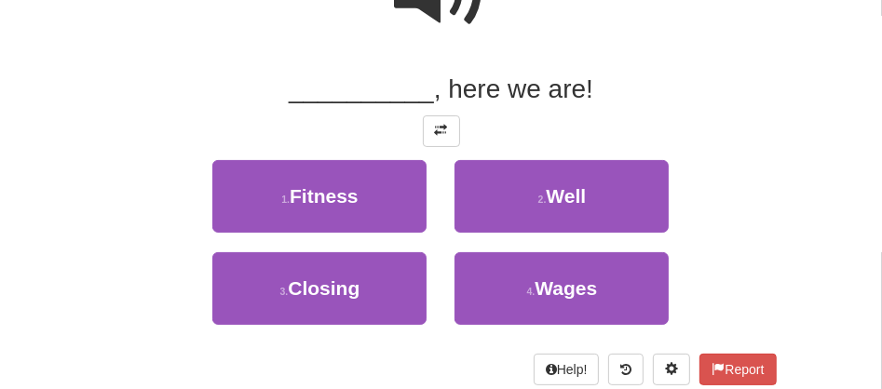
scroll to position [253, 0]
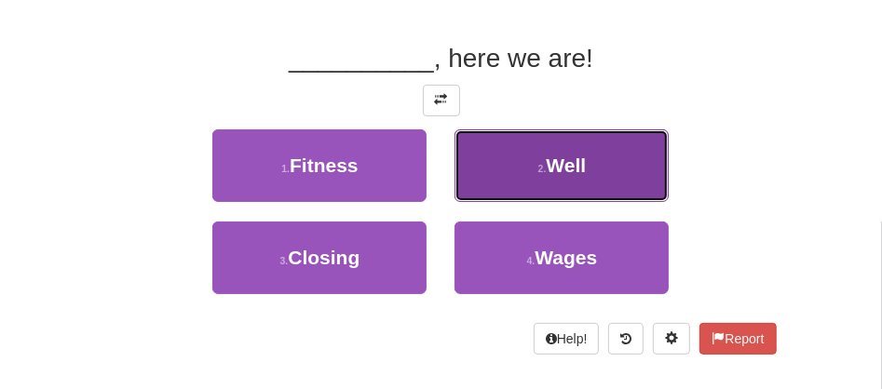
click at [585, 177] on button "2 . Well" at bounding box center [562, 166] width 214 height 73
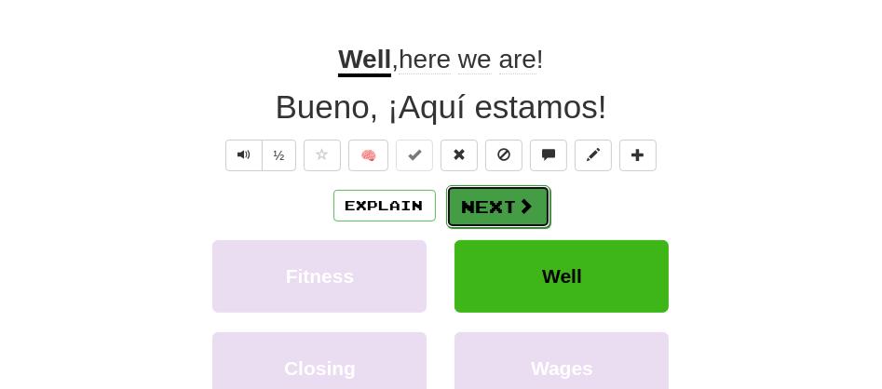
click at [491, 210] on button "Next" at bounding box center [498, 206] width 104 height 43
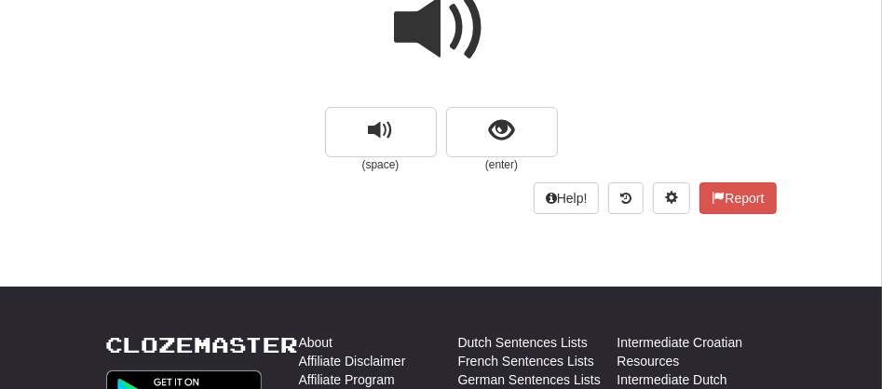
scroll to position [175, 0]
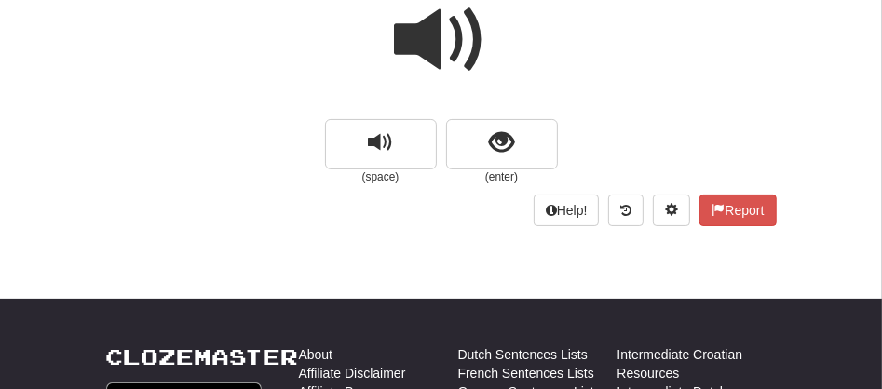
click at [446, 39] on span at bounding box center [441, 39] width 93 height 93
click at [423, 30] on span at bounding box center [441, 39] width 93 height 93
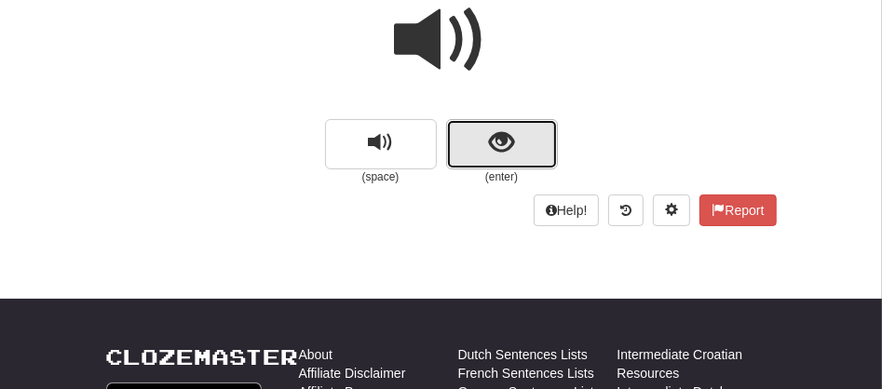
click at [451, 131] on button "show sentence" at bounding box center [502, 144] width 112 height 50
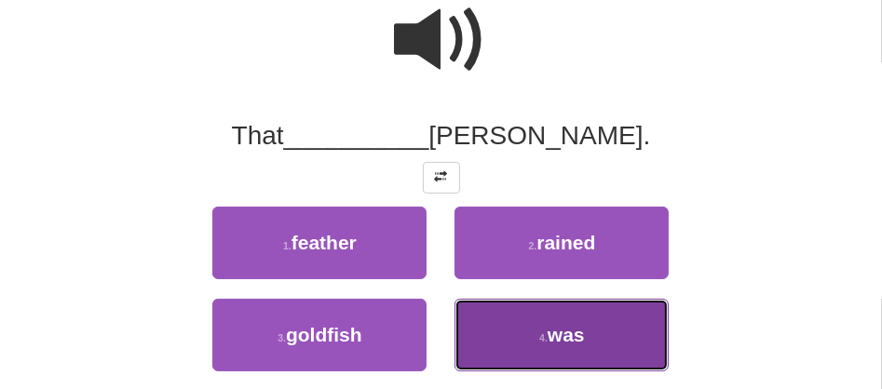
click at [516, 336] on button "4 . was" at bounding box center [562, 335] width 214 height 73
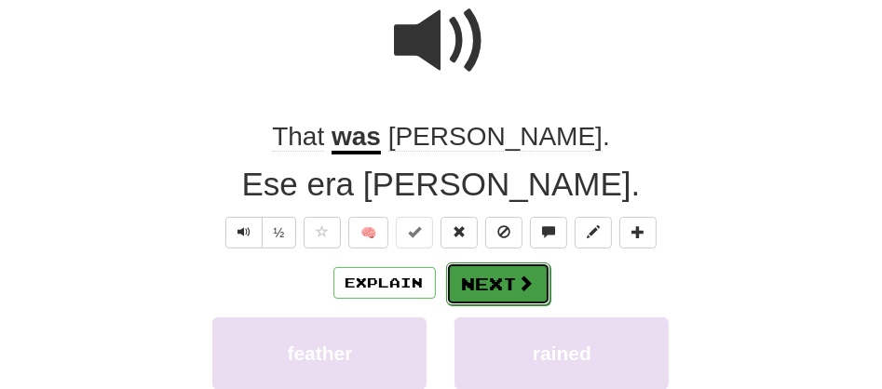
click at [492, 272] on button "Next" at bounding box center [498, 284] width 104 height 43
